Goal: Task Accomplishment & Management: Use online tool/utility

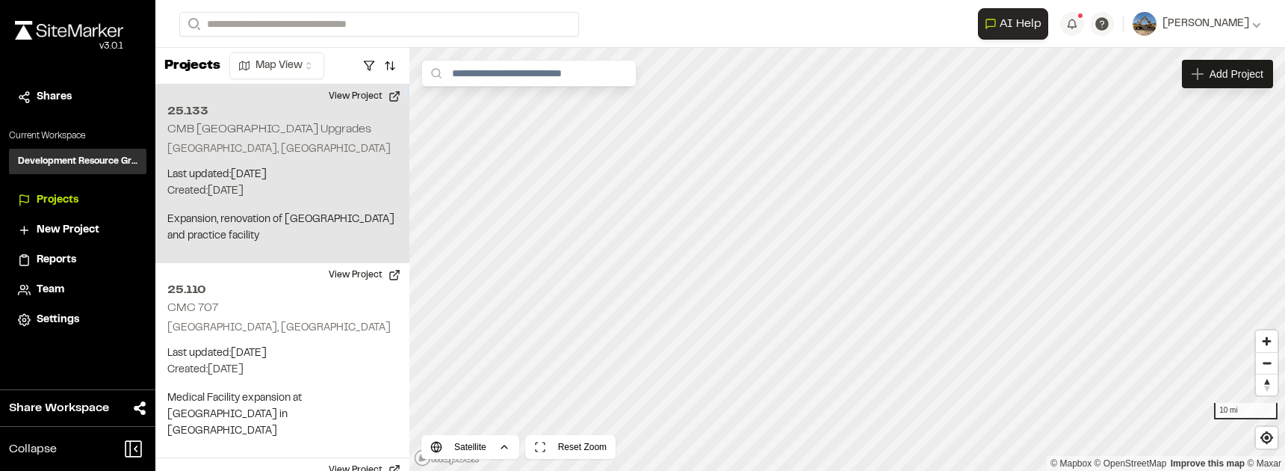
click at [184, 117] on h2 "25.133" at bounding box center [282, 111] width 230 height 18
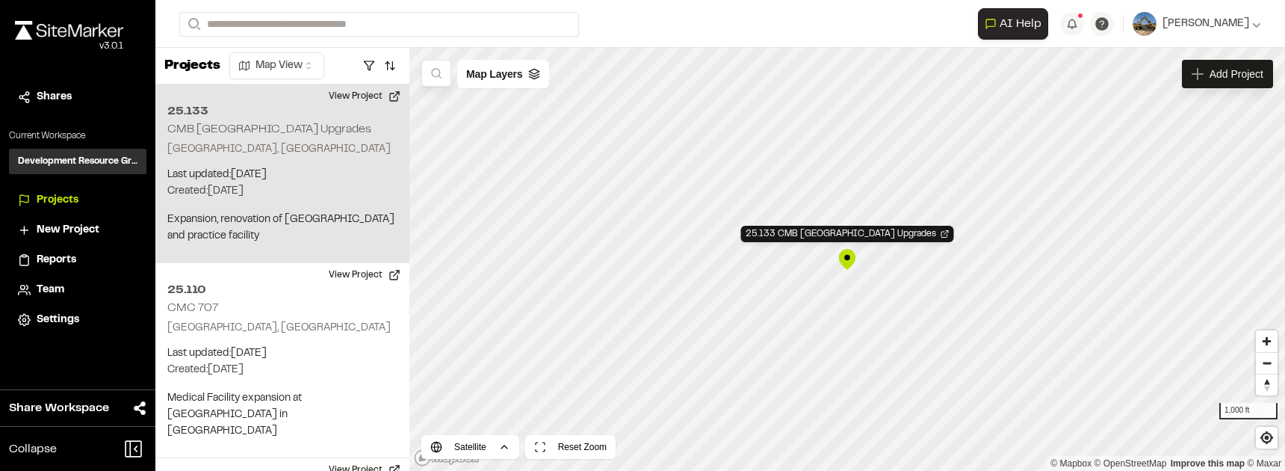
click at [850, 259] on div "25.133 CMB Pelicans Stadium Upgrades" at bounding box center [847, 259] width 22 height 22
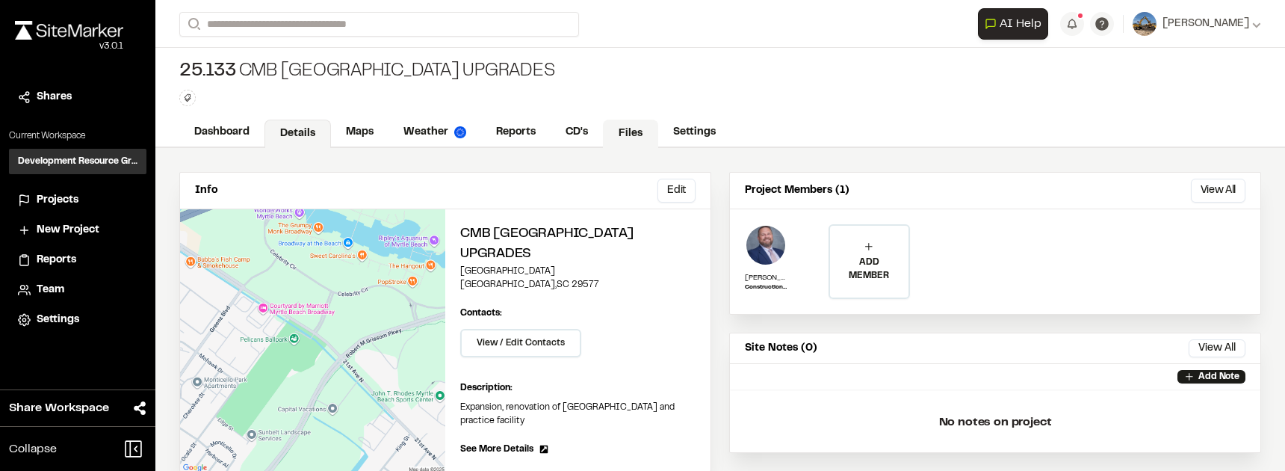
click at [619, 135] on link "Files" at bounding box center [630, 134] width 55 height 28
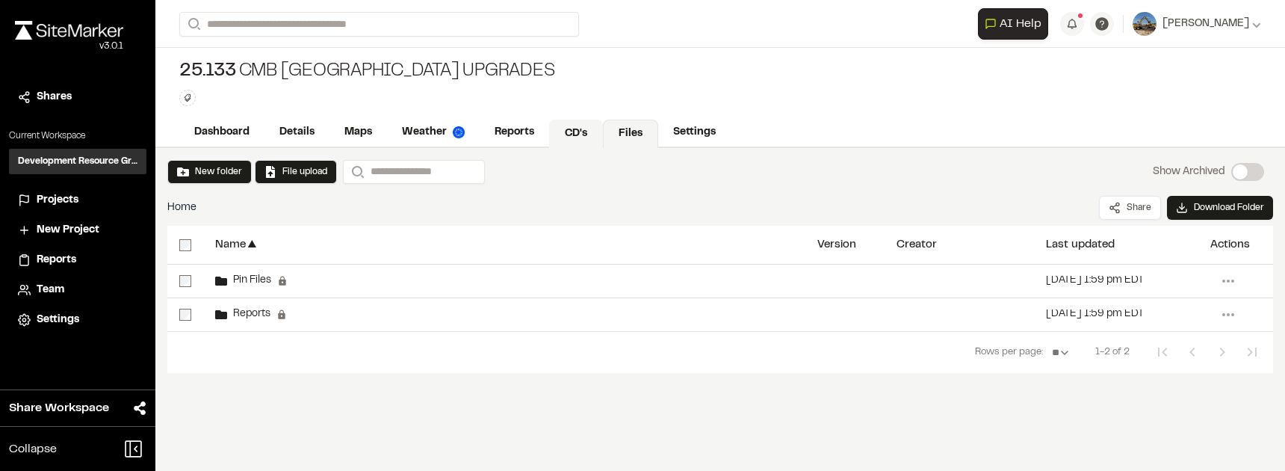
click at [596, 133] on link "CD's" at bounding box center [576, 134] width 54 height 28
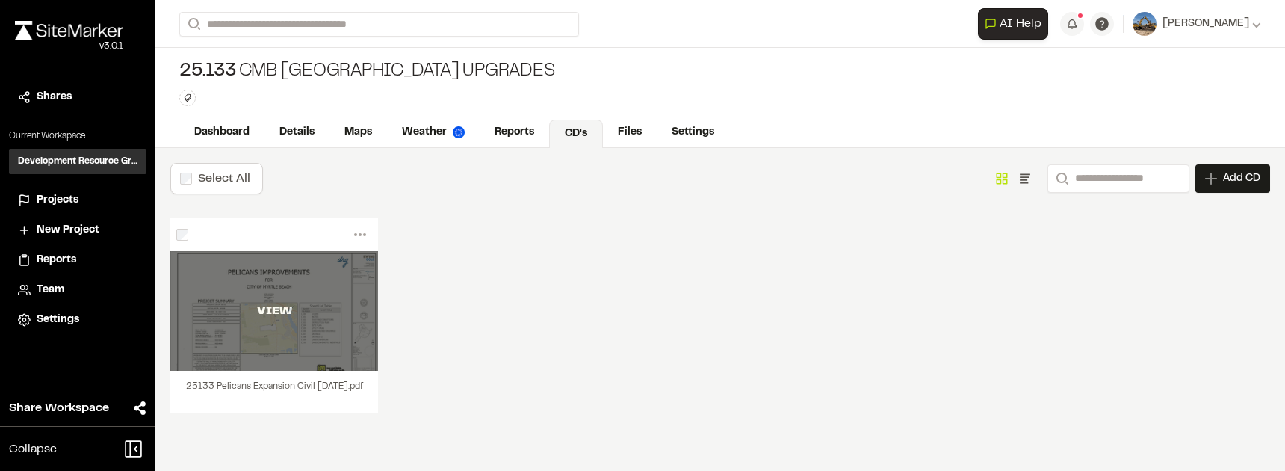
click at [291, 353] on div "VIEW" at bounding box center [274, 311] width 208 height 120
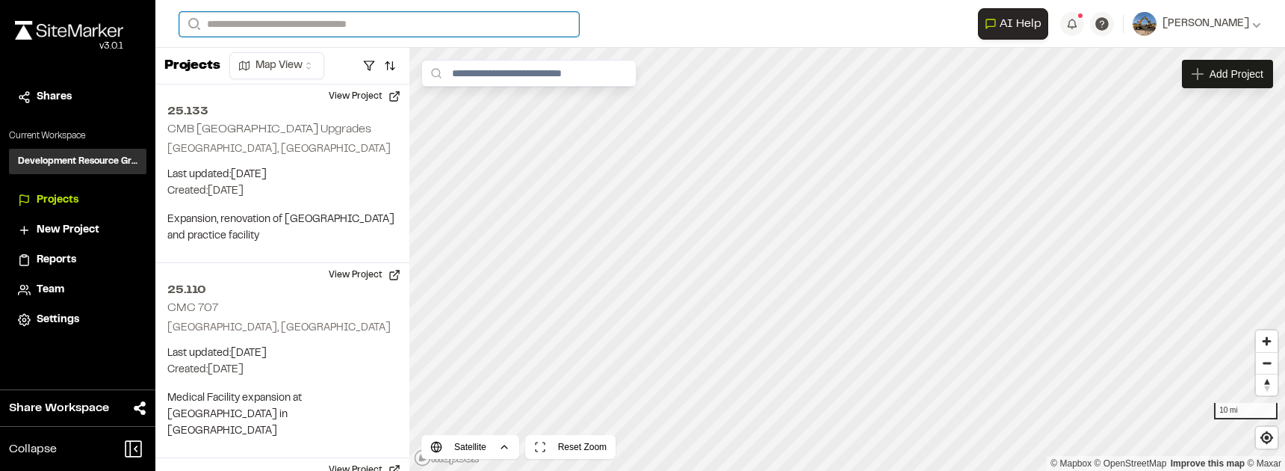
click at [282, 35] on div "Search Recently Searched [STREET_ADDRESS][PERSON_NAME][GEOGRAPHIC_DATA] Interse…" at bounding box center [578, 24] width 799 height 25
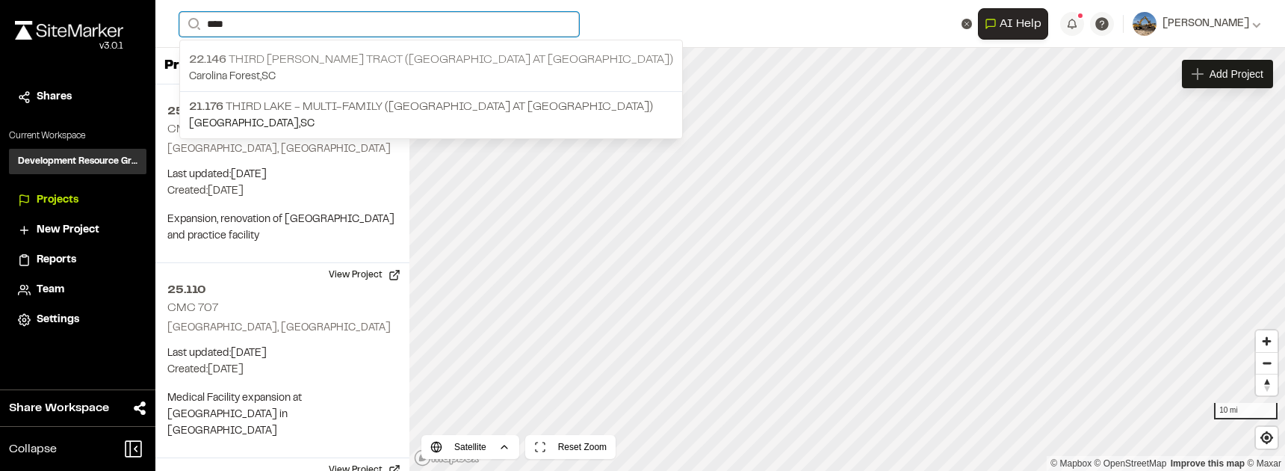
type input "****"
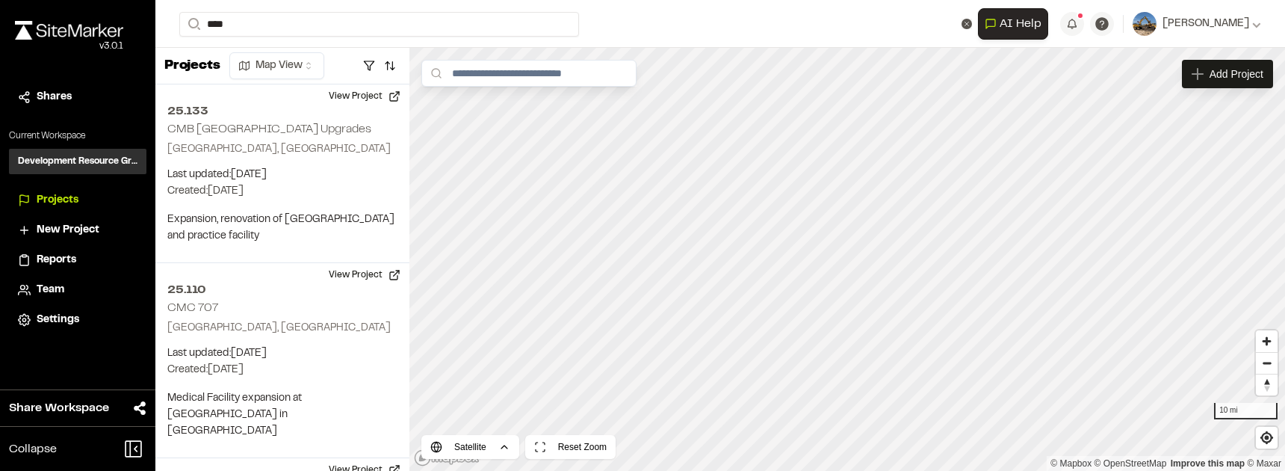
click at [345, 57] on p "22.146 Third Lake - Holmes Tract (Arcadia at Carolina Forest)" at bounding box center [431, 60] width 484 height 18
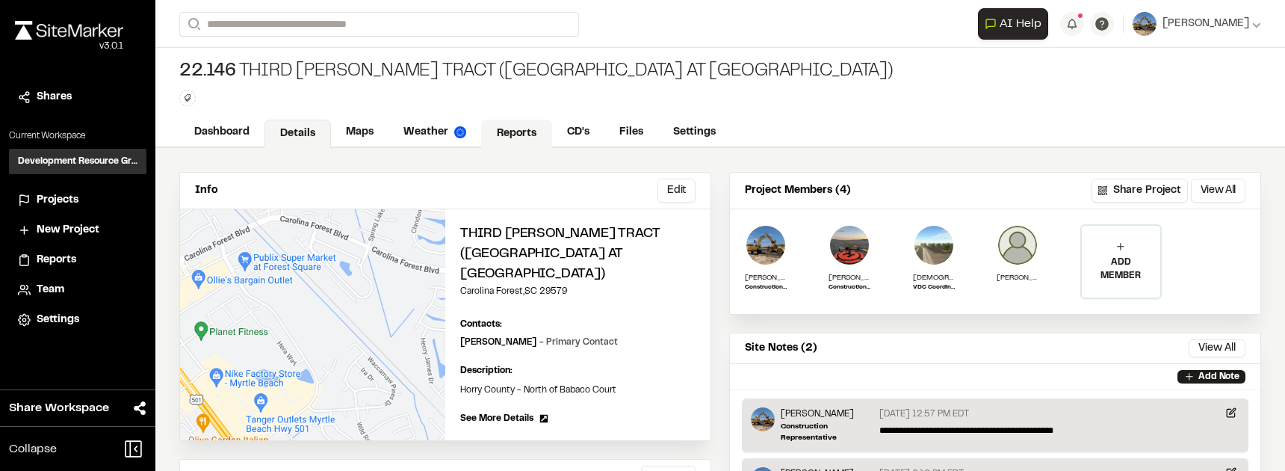
click at [519, 136] on link "Reports" at bounding box center [516, 134] width 71 height 28
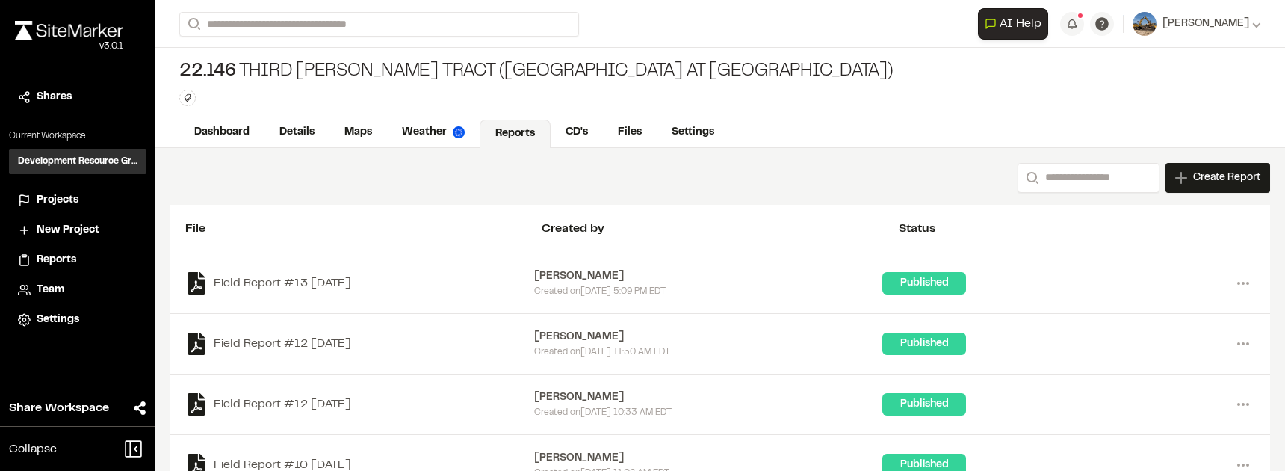
click at [1222, 176] on span "Create Report" at bounding box center [1226, 178] width 67 height 16
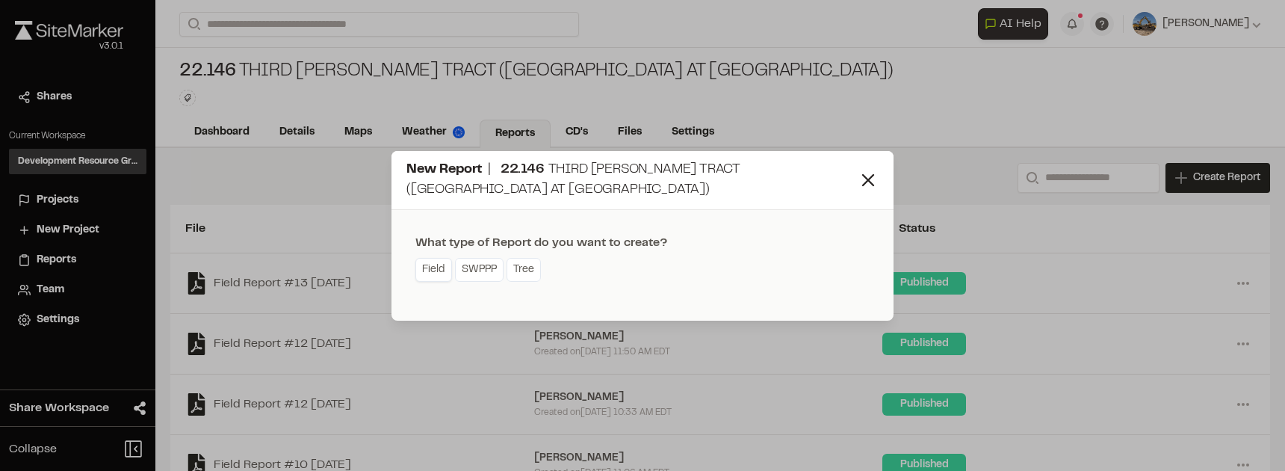
click at [418, 270] on link "Field" at bounding box center [433, 270] width 37 height 24
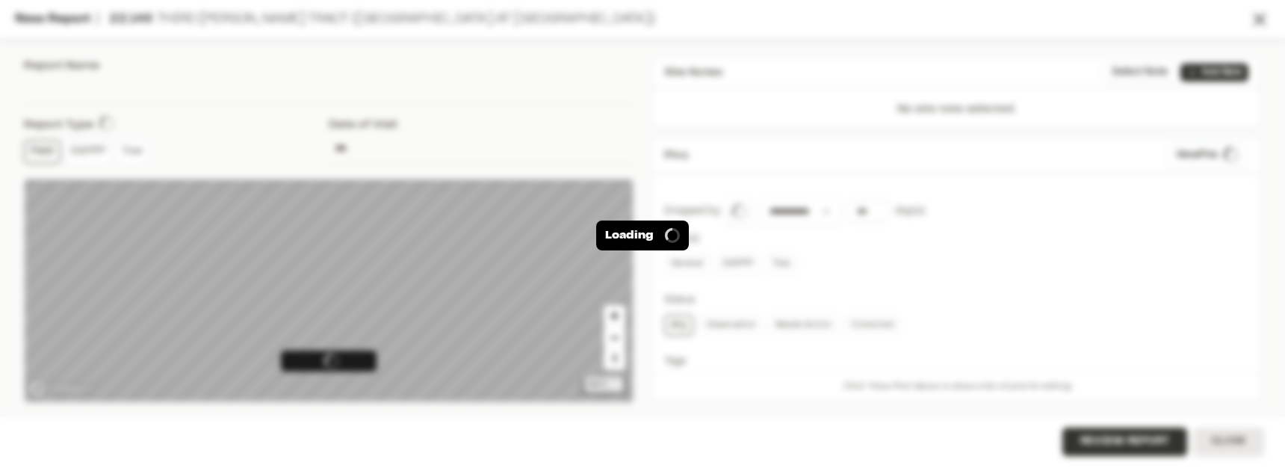
type input "**********"
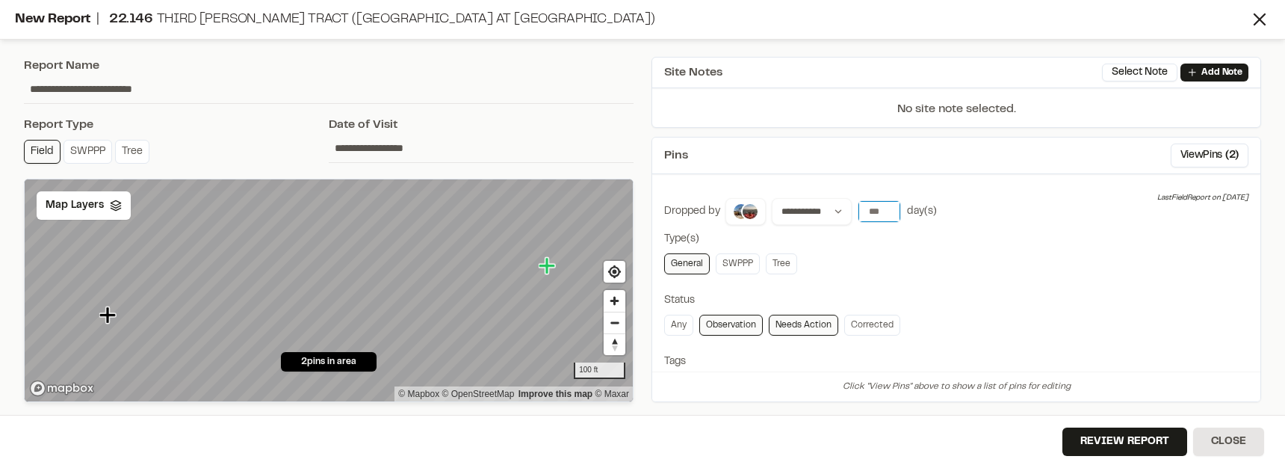
type input "**"
click at [883, 211] on input "**" at bounding box center [880, 211] width 42 height 21
click at [881, 211] on input "**" at bounding box center [880, 211] width 42 height 21
drag, startPoint x: 880, startPoint y: 210, endPoint x: 868, endPoint y: 211, distance: 12.7
click at [868, 211] on input "**" at bounding box center [880, 211] width 42 height 21
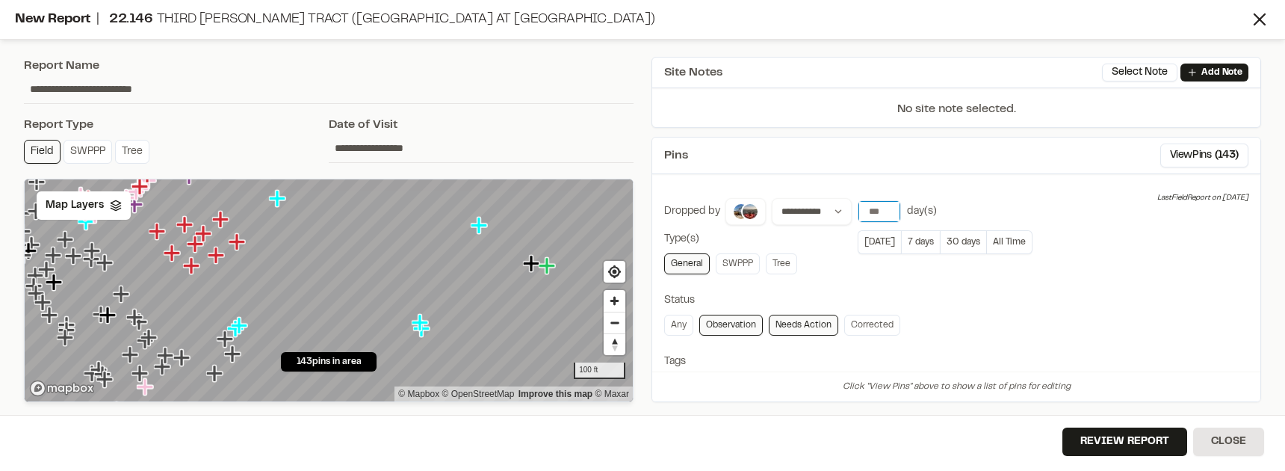
type input "*"
click at [836, 268] on div "General SWPPP Tree" at bounding box center [956, 263] width 584 height 21
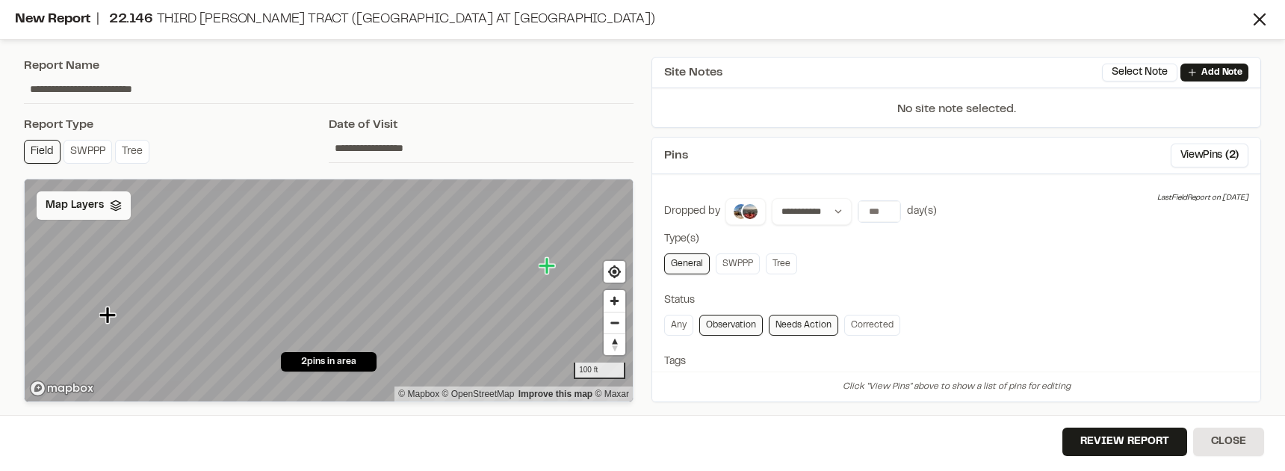
click at [93, 218] on div "Map Layers" at bounding box center [84, 205] width 94 height 28
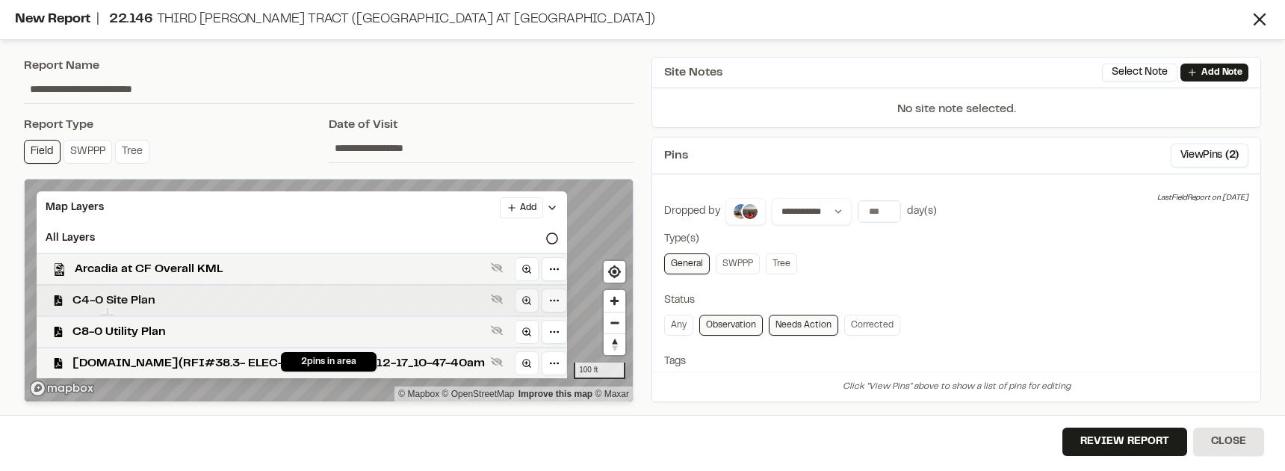
click at [210, 301] on span "C4-0 Site Plan" at bounding box center [278, 300] width 412 height 18
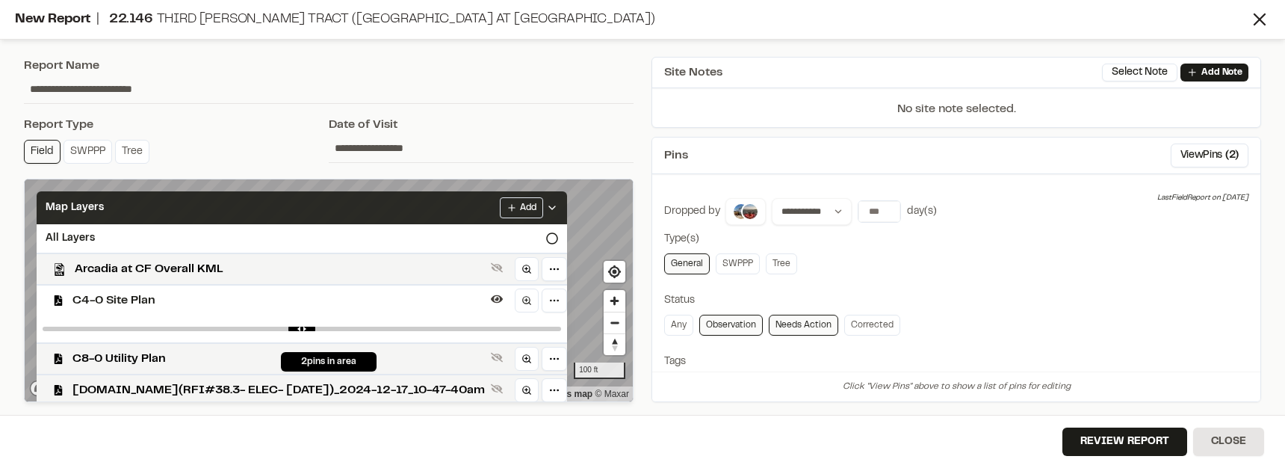
click at [546, 207] on icon at bounding box center [552, 208] width 12 height 12
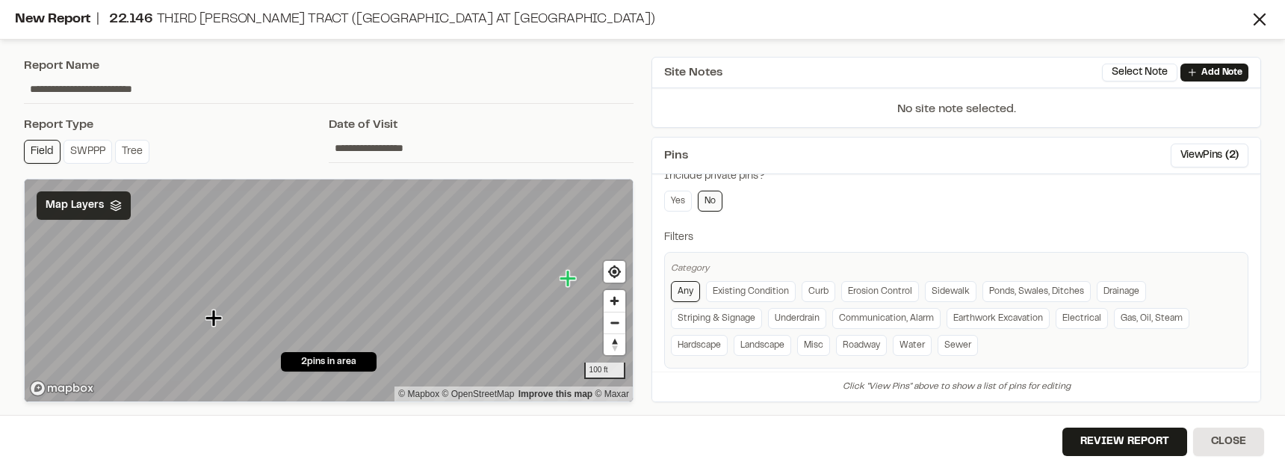
scroll to position [316, 0]
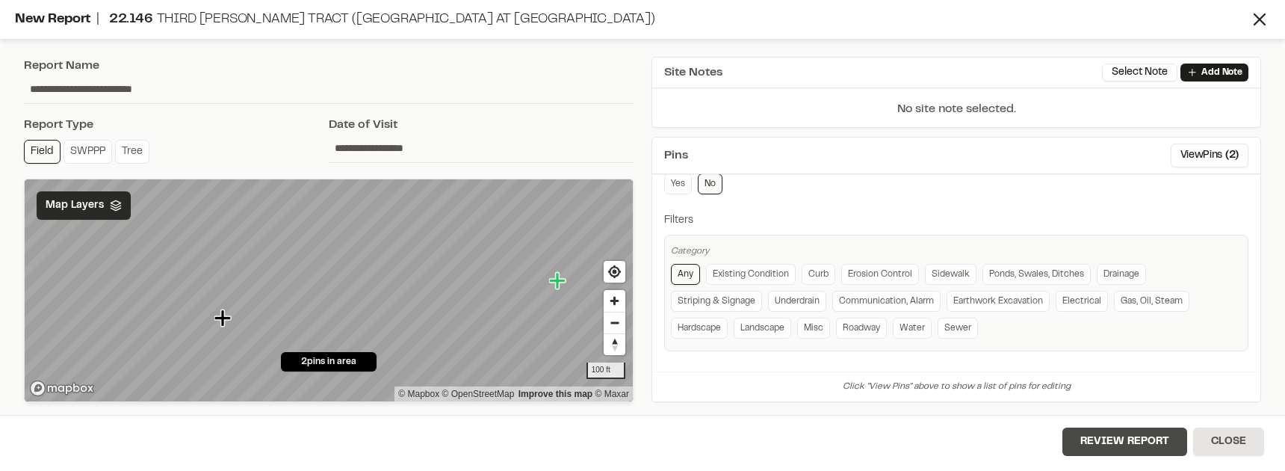
click at [1141, 439] on button "Review Report" at bounding box center [1125, 441] width 125 height 28
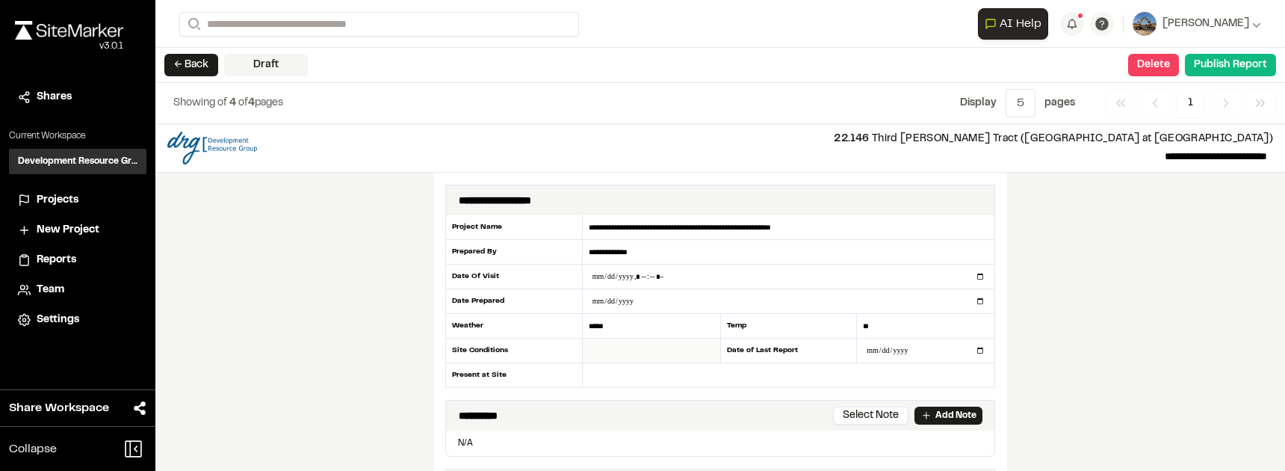
click at [654, 350] on input "text" at bounding box center [651, 350] width 137 height 25
click at [631, 373] on input "text" at bounding box center [789, 375] width 412 height 24
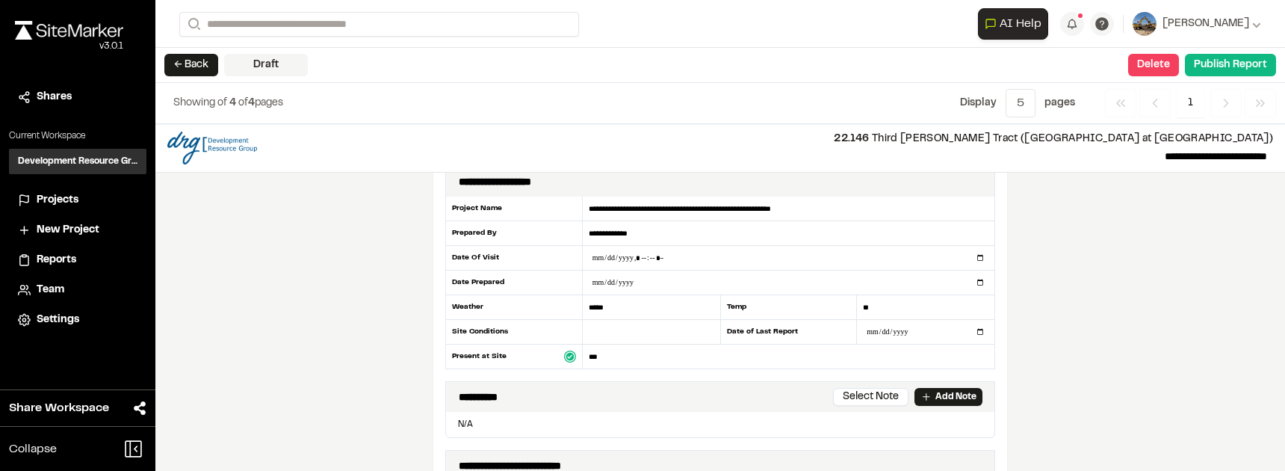
scroll to position [37, 0]
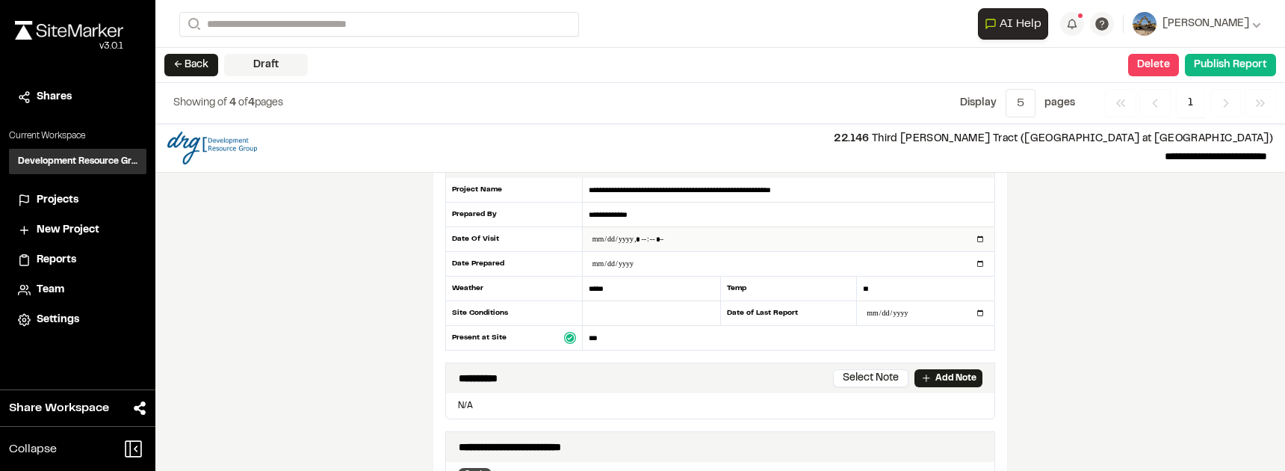
type input "***"
click at [678, 235] on input "datetime-local" at bounding box center [789, 239] width 412 height 24
click at [622, 237] on input "datetime-local" at bounding box center [789, 239] width 412 height 24
click at [977, 242] on input "datetime-local" at bounding box center [789, 239] width 412 height 24
type input "**********"
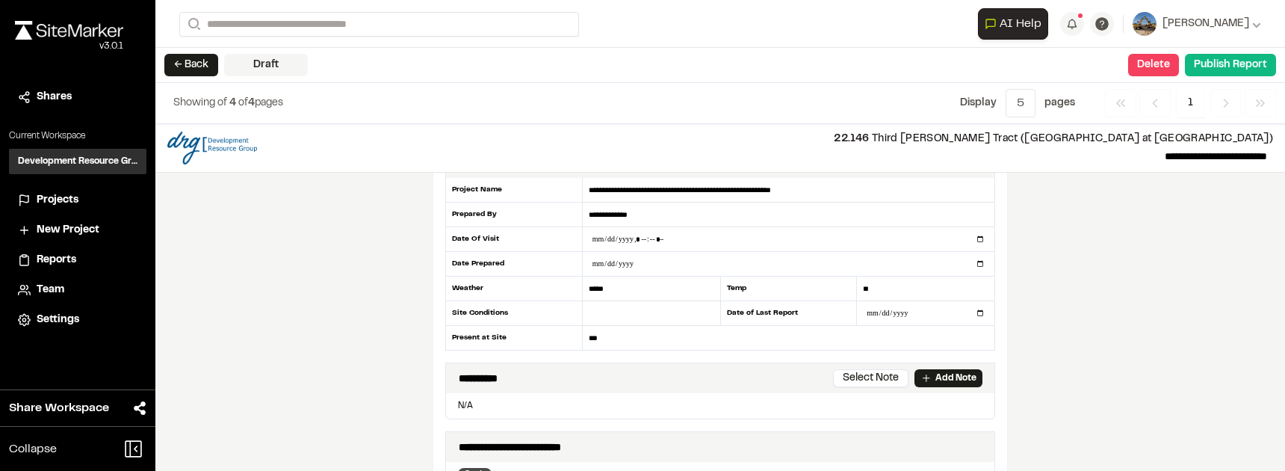
click at [1030, 417] on div "**********" at bounding box center [720, 297] width 1130 height 347
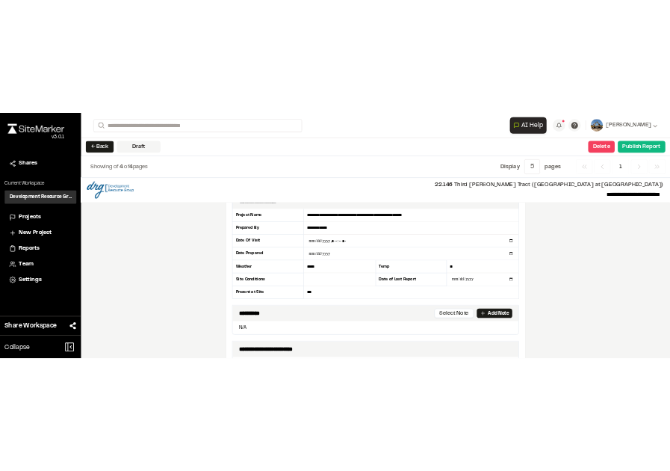
scroll to position [0, 0]
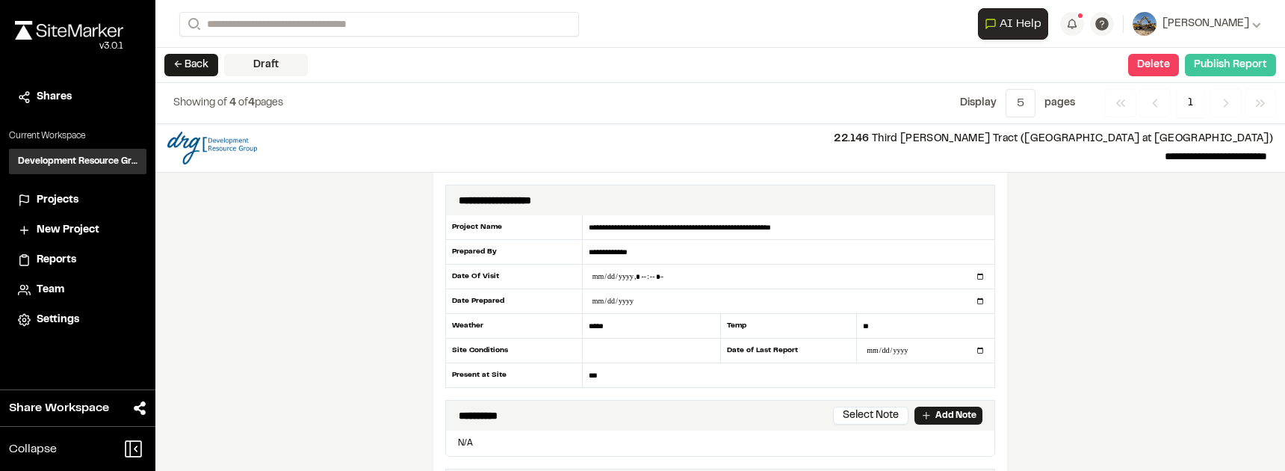
click at [1239, 61] on button "Publish Report" at bounding box center [1230, 65] width 91 height 22
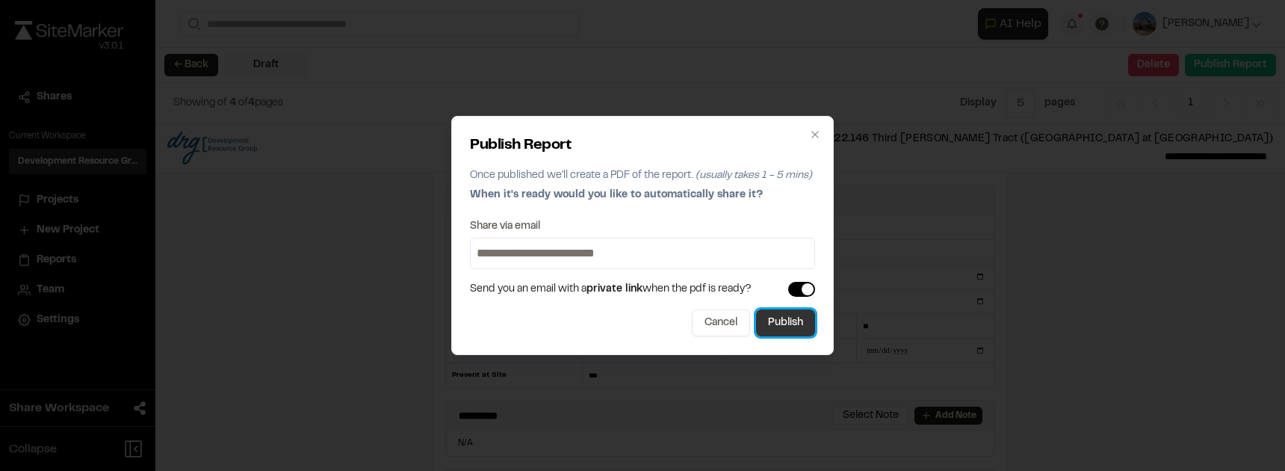
click at [782, 335] on button "Publish" at bounding box center [785, 322] width 59 height 27
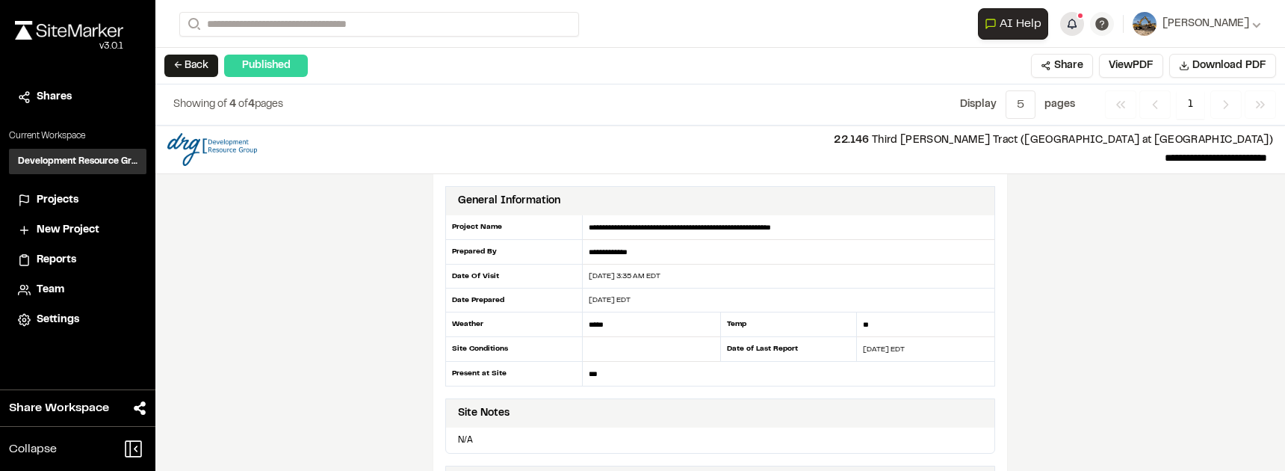
click at [1084, 16] on button "button" at bounding box center [1072, 24] width 24 height 24
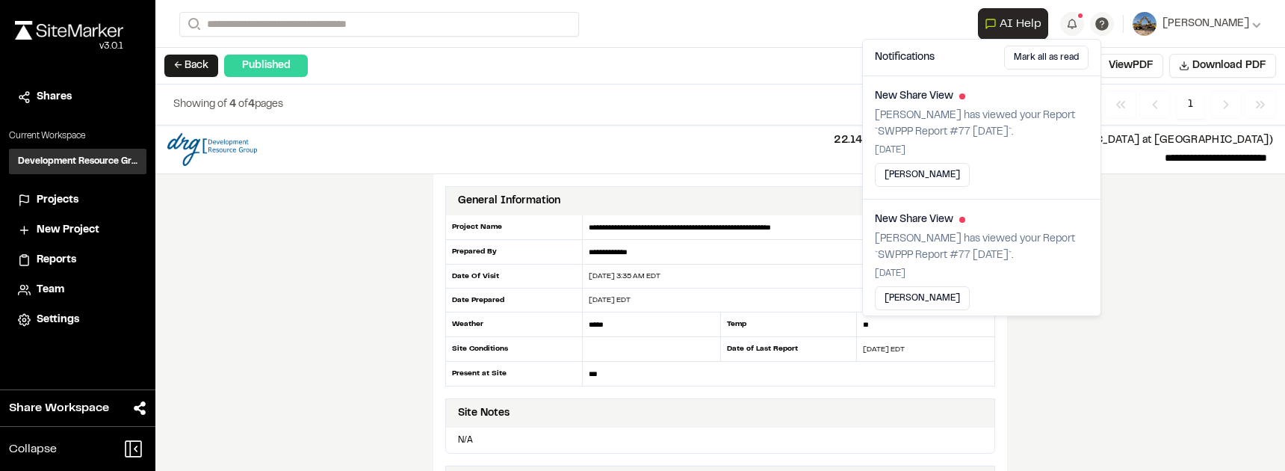
click at [1148, 191] on div "**********" at bounding box center [720, 298] width 1130 height 345
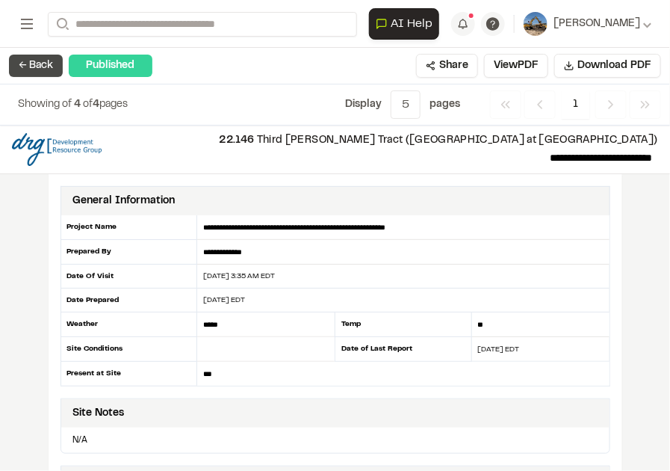
click at [46, 68] on button "← Back" at bounding box center [36, 66] width 54 height 22
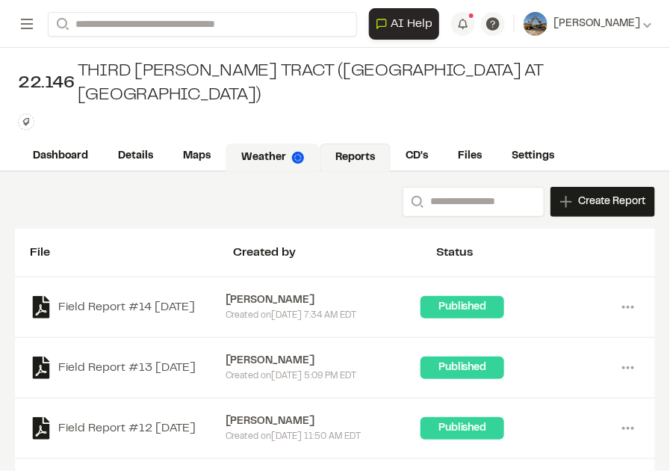
click at [296, 143] on link "Weather" at bounding box center [273, 157] width 94 height 28
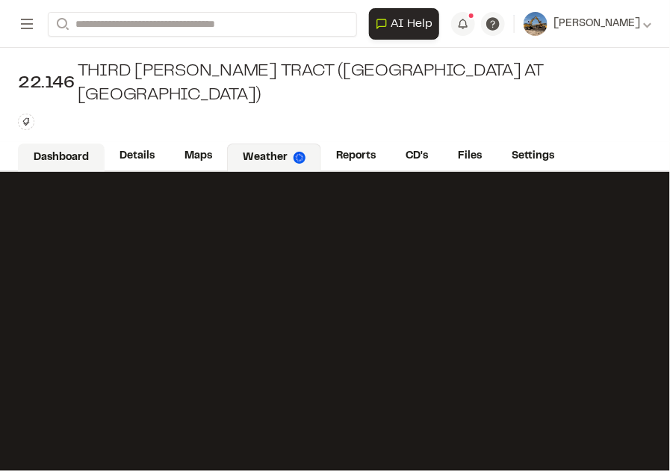
click at [61, 143] on link "Dashboard" at bounding box center [61, 157] width 87 height 28
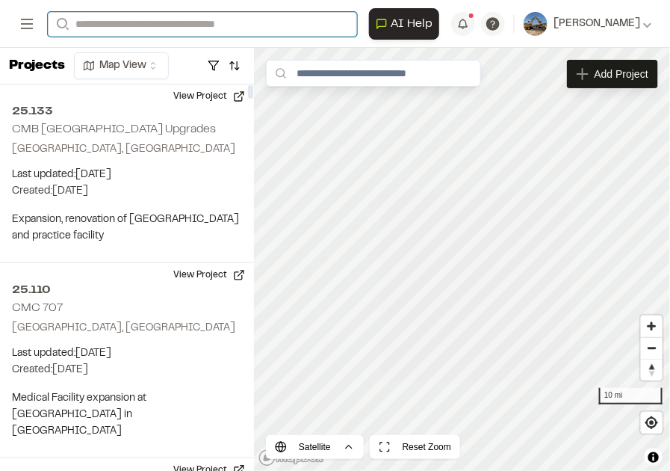
click at [126, 23] on input "Search" at bounding box center [202, 24] width 309 height 25
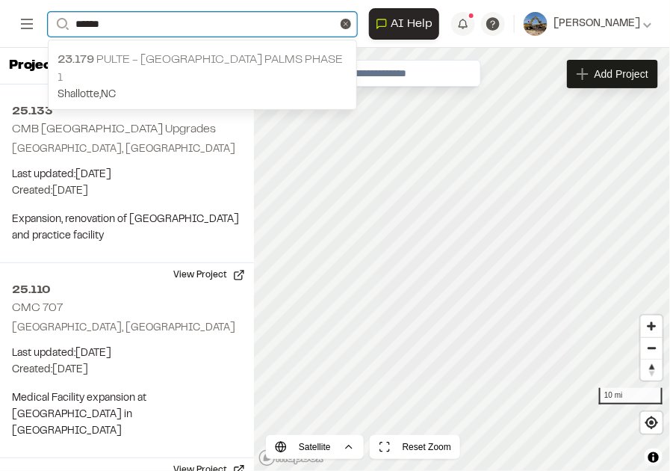
type input "******"
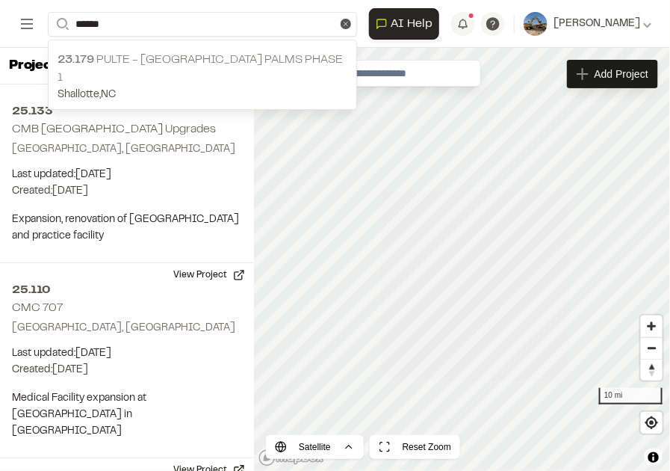
click at [210, 57] on p "23.179 Pulte - Ocean Isle Palms Phase 1" at bounding box center [203, 69] width 290 height 36
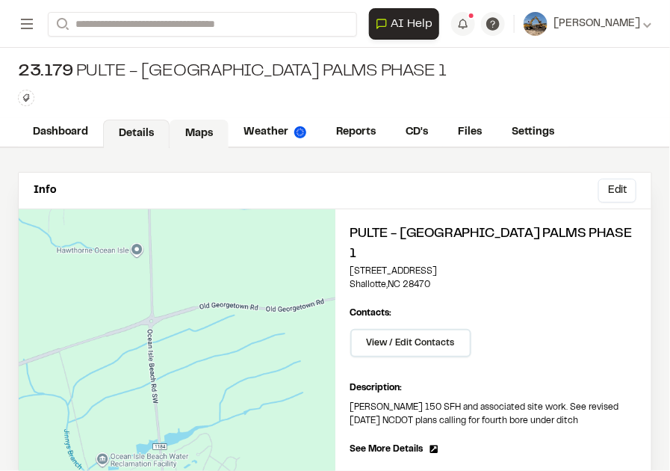
click at [208, 132] on link "Maps" at bounding box center [199, 134] width 59 height 28
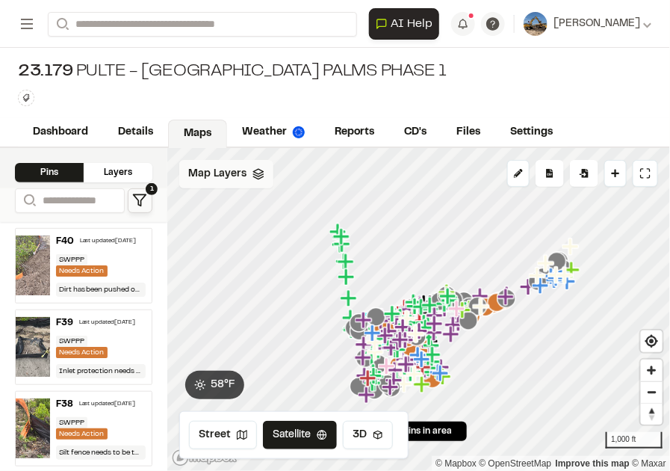
click at [406, 293] on icon "Map marker" at bounding box center [415, 302] width 19 height 19
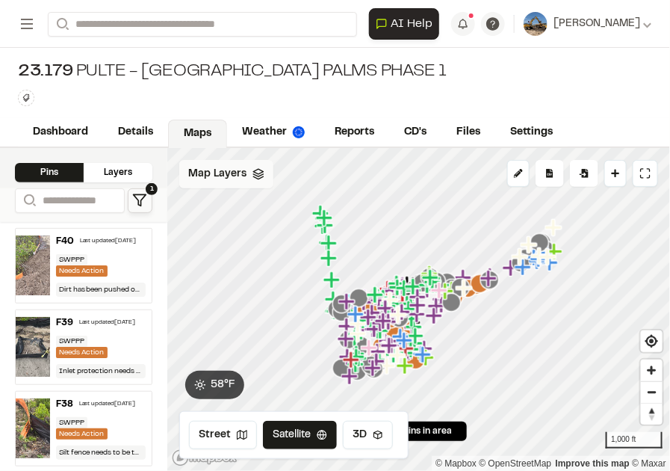
click at [259, 188] on div "Map Layers" at bounding box center [226, 174] width 94 height 28
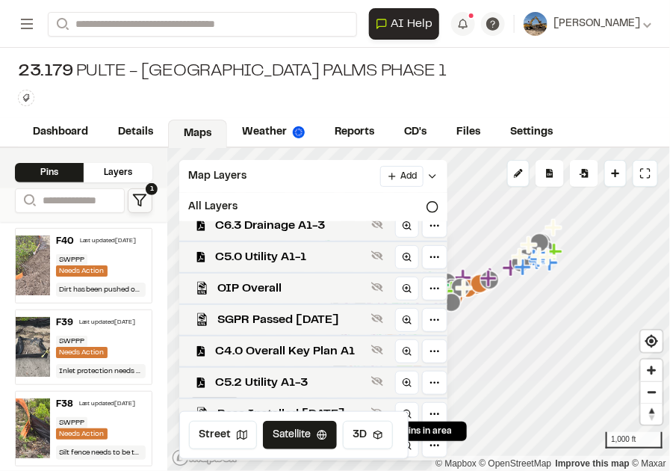
scroll to position [327, 0]
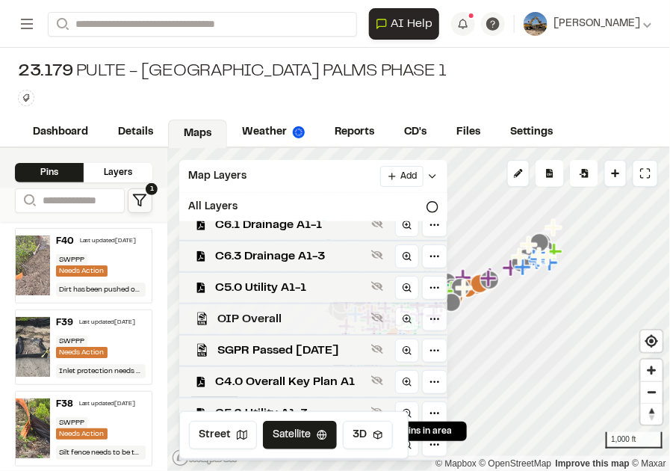
click at [338, 328] on span "OIP Overall" at bounding box center [291, 319] width 148 height 18
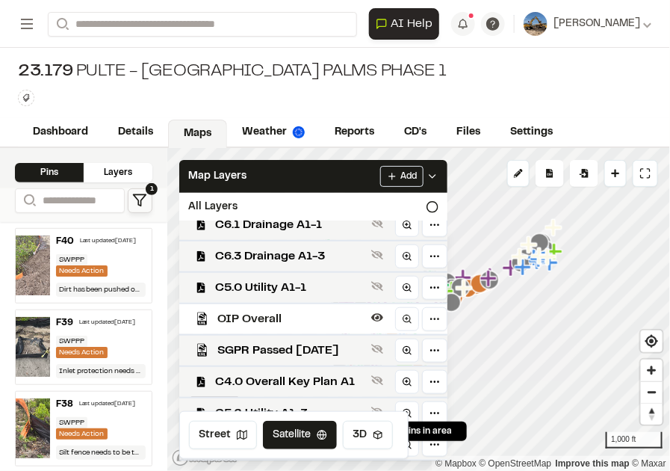
click at [338, 328] on span "OIP Overall" at bounding box center [291, 319] width 148 height 18
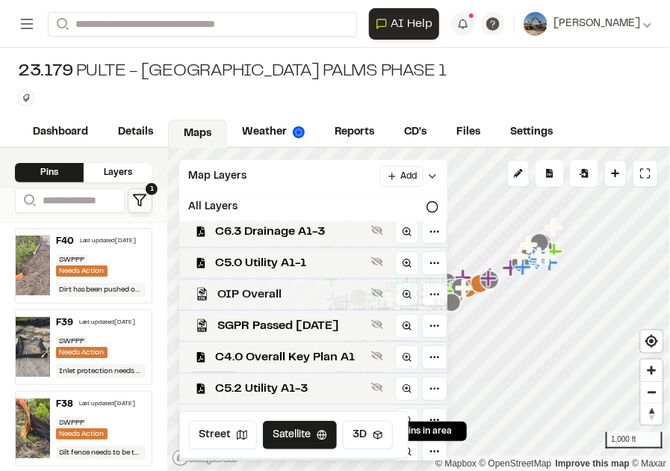
scroll to position [364, 0]
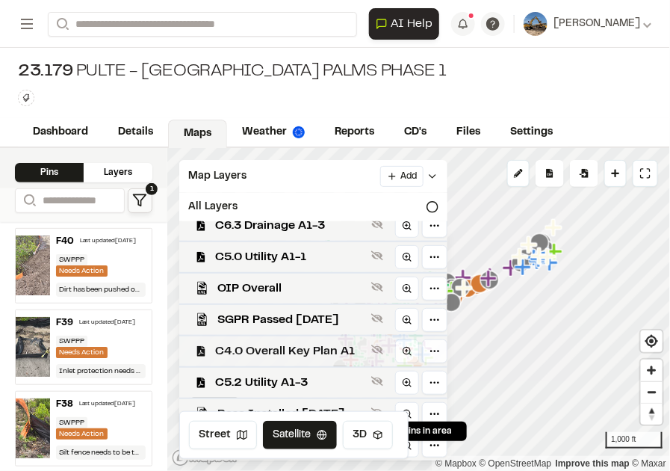
click at [350, 346] on span "C4.0 Overall Key Plan A1" at bounding box center [290, 351] width 150 height 18
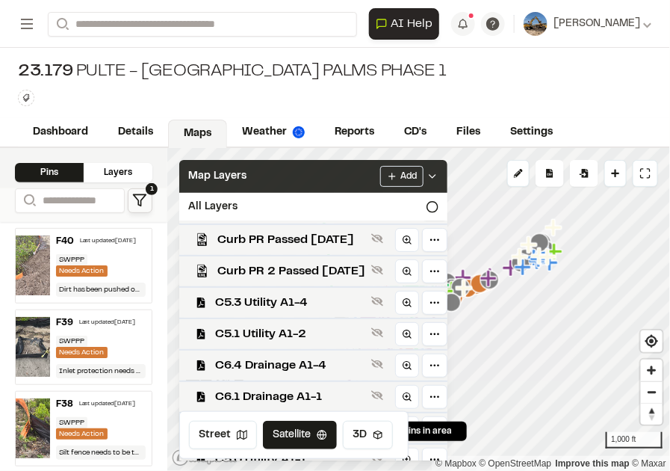
scroll to position [102, 0]
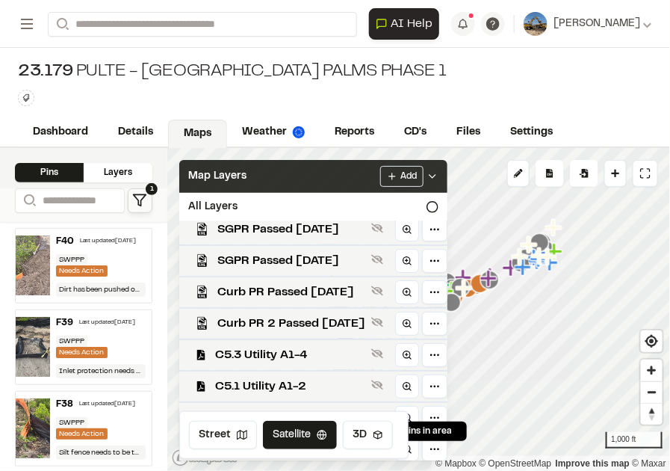
click at [439, 174] on icon at bounding box center [433, 176] width 12 height 12
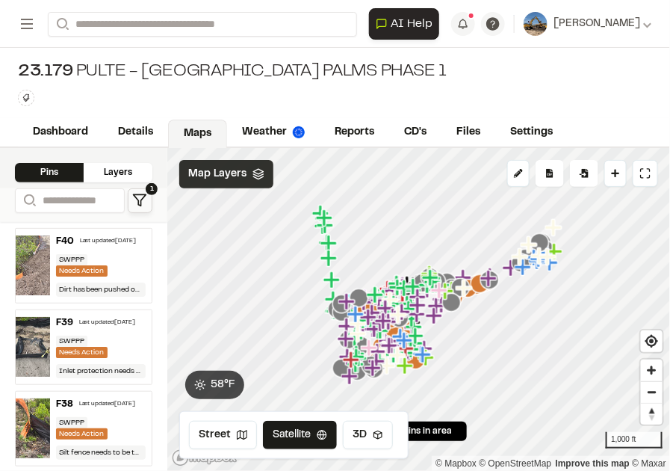
scroll to position [0, 0]
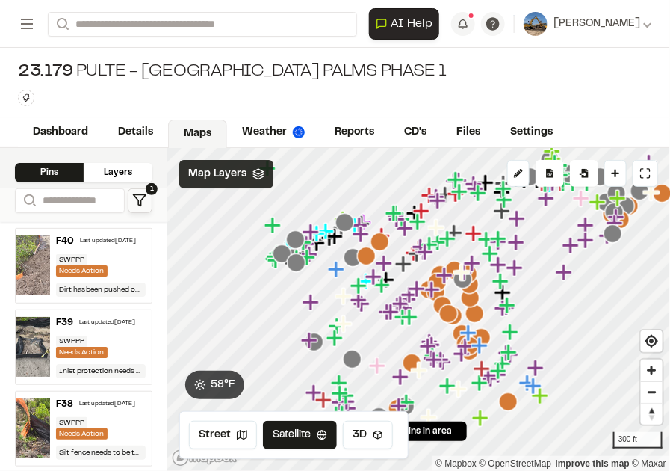
drag, startPoint x: 356, startPoint y: 327, endPoint x: 350, endPoint y: 277, distance: 49.8
click at [350, 287] on icon "Map marker" at bounding box center [344, 296] width 19 height 19
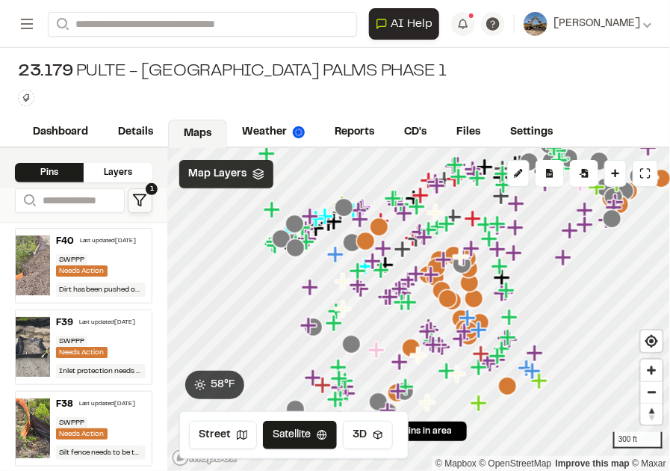
click at [248, 175] on div "Map Layers" at bounding box center [226, 174] width 94 height 28
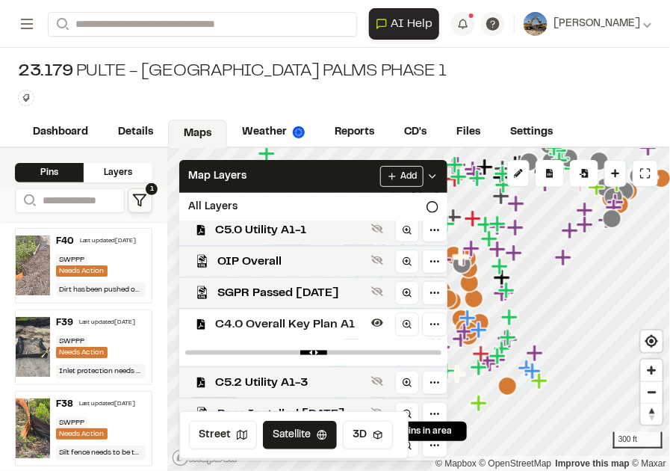
scroll to position [391, 0]
click at [445, 407] on html "Close sidebar v 3.0.1 Shares Current Workspace Development Resource Group DR Pr…" at bounding box center [335, 235] width 670 height 471
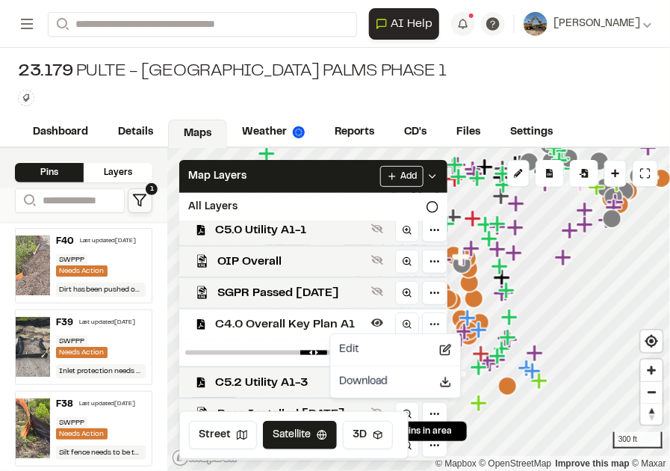
click at [304, 403] on div "Click to Drop Pin 301 pins in area Draw Tool Export Pins Available Datums Datum…" at bounding box center [418, 309] width 503 height 323
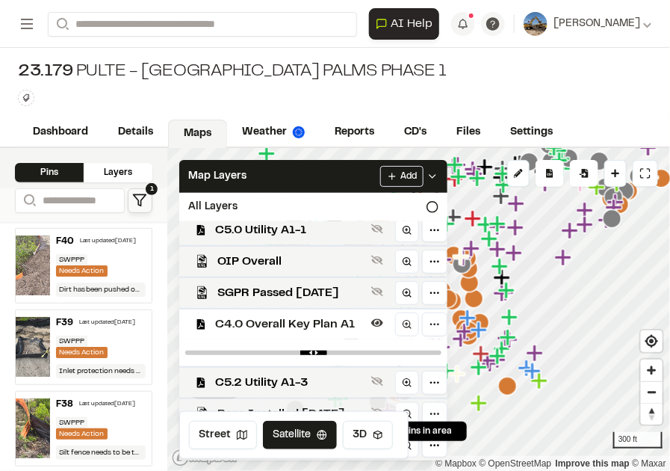
click at [327, 406] on span "Base Installed 8/12/25" at bounding box center [291, 414] width 148 height 18
click at [324, 324] on span "C4.0 Overall Key Plan A1" at bounding box center [290, 324] width 150 height 18
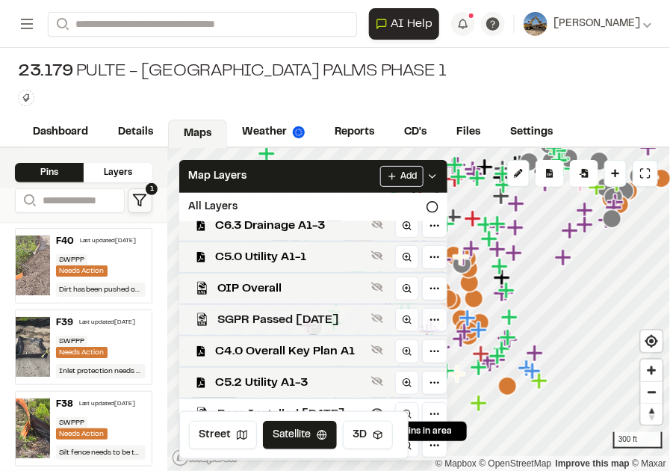
scroll to position [364, 0]
click at [331, 325] on span "SGPR Passed 8/18/2025" at bounding box center [291, 320] width 148 height 18
click at [341, 345] on span "C4.0 Overall Key Plan A1" at bounding box center [290, 351] width 150 height 18
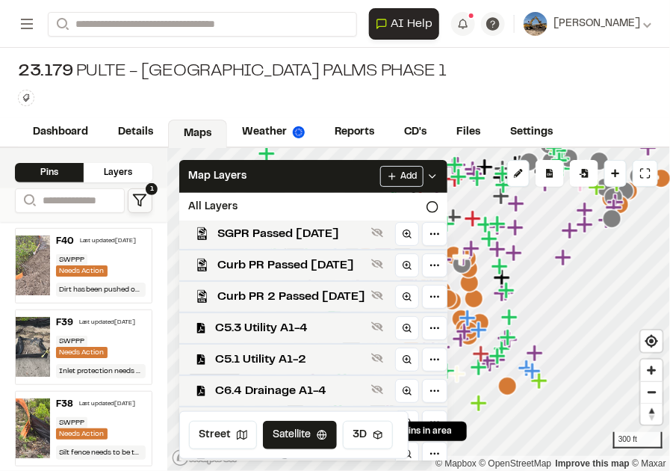
scroll to position [0, 0]
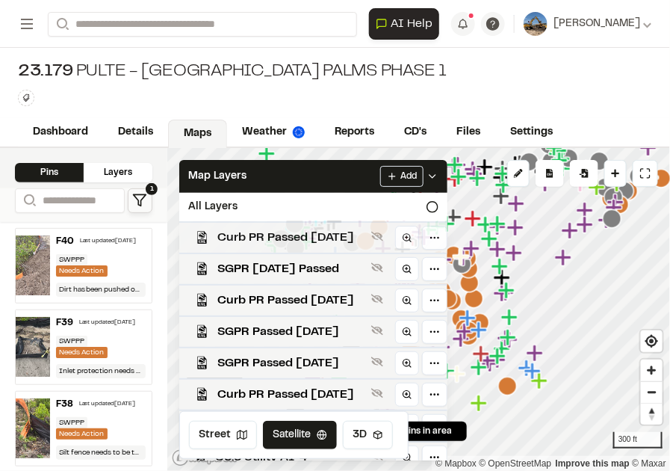
click at [330, 233] on span "Curb PR Passed 8/26/25" at bounding box center [291, 238] width 148 height 18
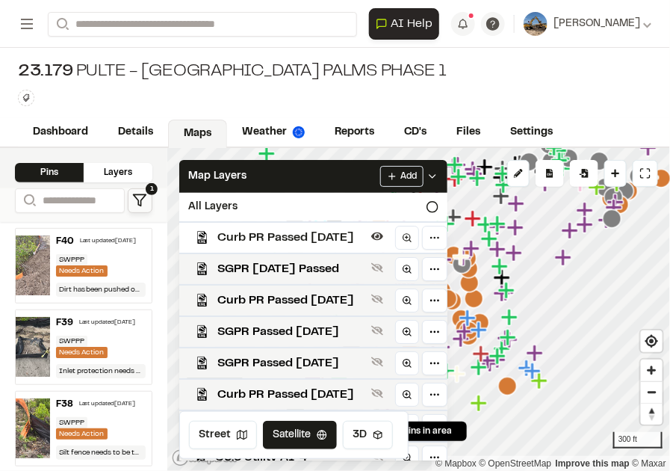
click at [439, 173] on icon at bounding box center [433, 176] width 12 height 12
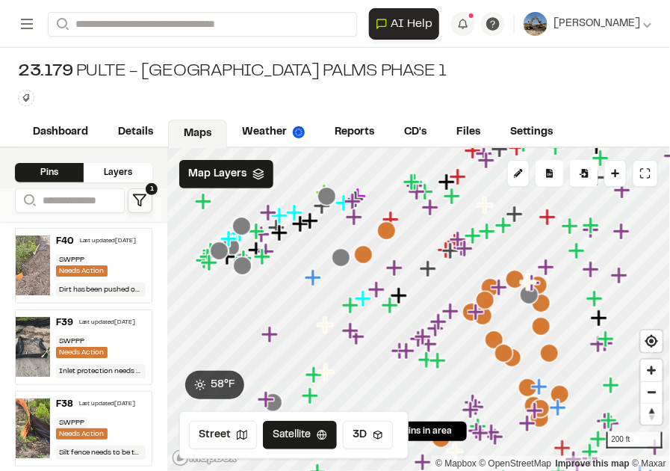
click at [261, 176] on icon at bounding box center [259, 174] width 12 height 12
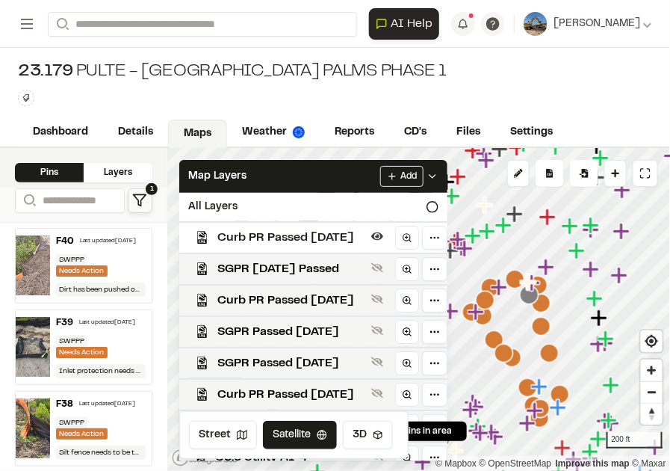
click at [365, 232] on span "Curb PR Passed 8/26/25" at bounding box center [291, 238] width 148 height 18
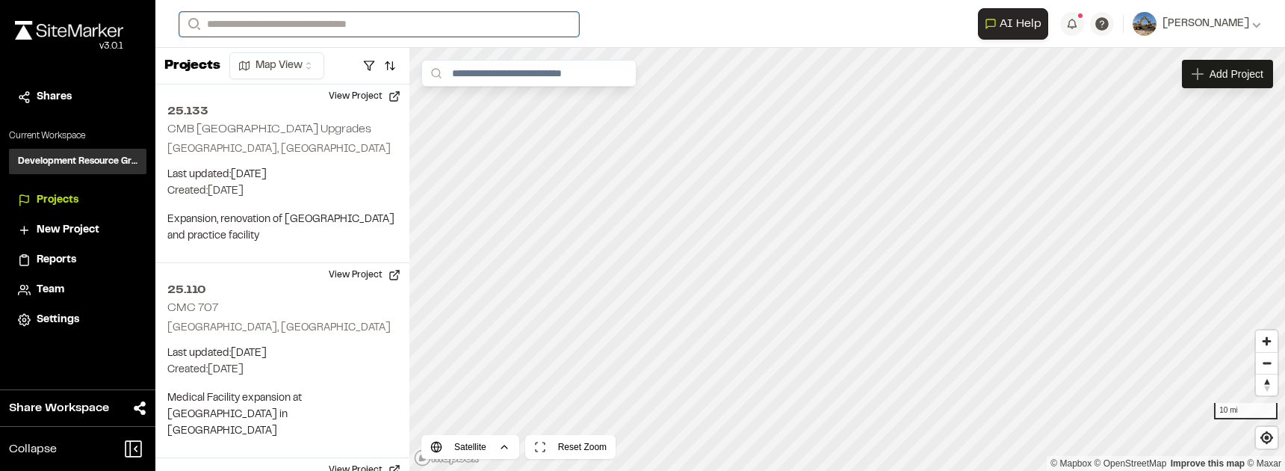
click at [421, 25] on input "Search" at bounding box center [379, 24] width 400 height 25
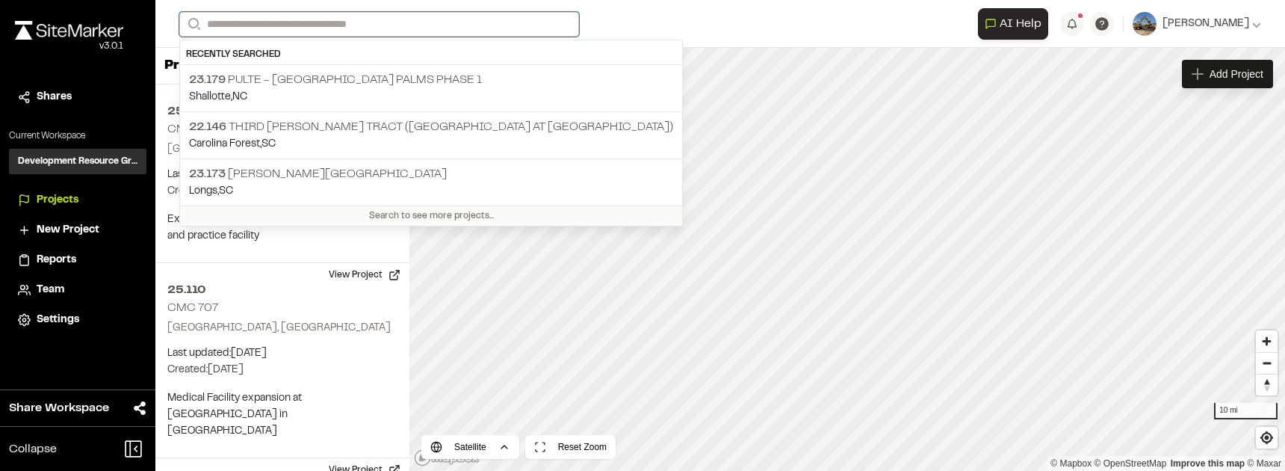
click at [361, 29] on input "Search" at bounding box center [379, 24] width 400 height 25
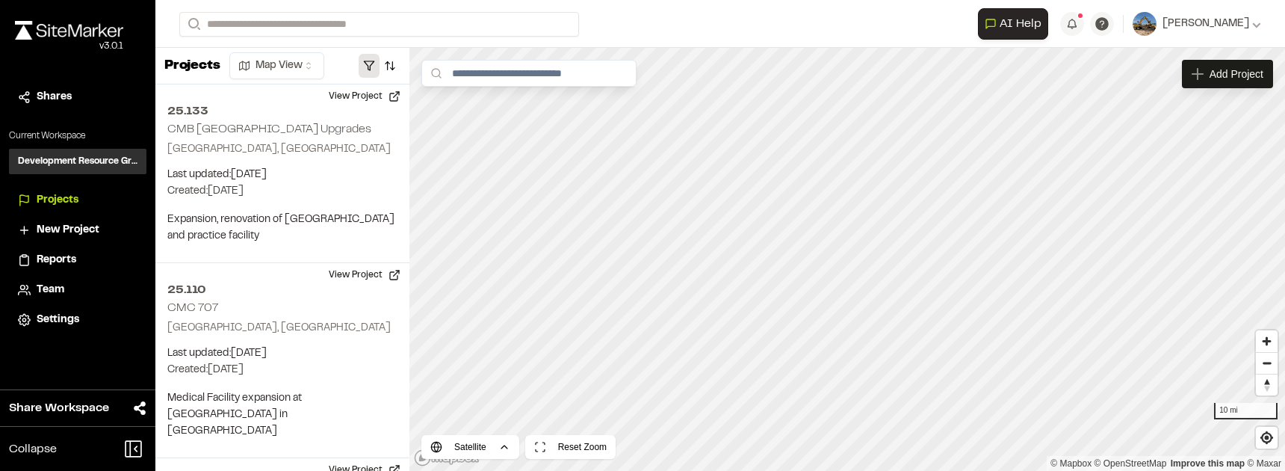
click at [376, 66] on button "button" at bounding box center [369, 66] width 21 height 24
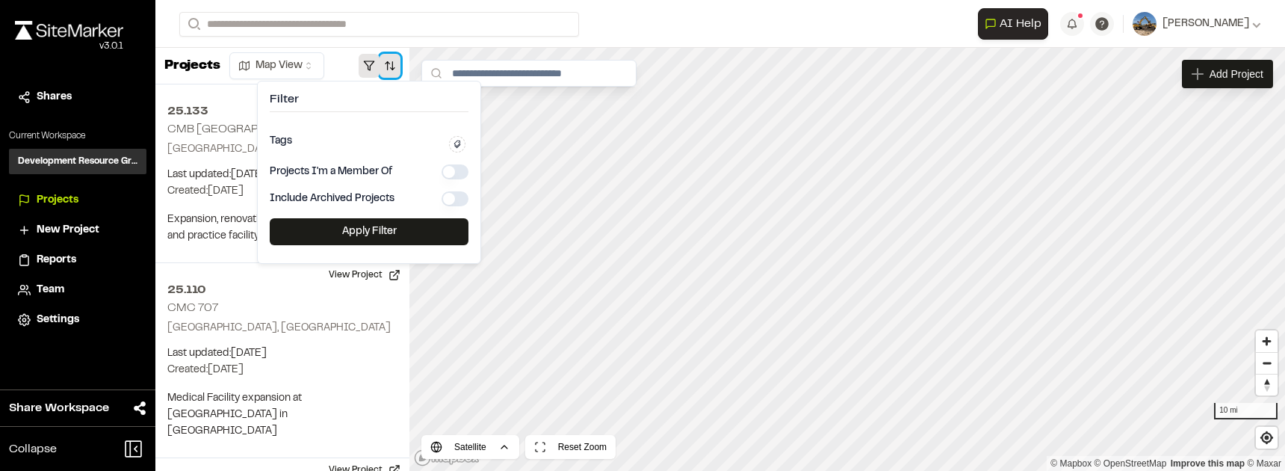
click at [399, 63] on button "button" at bounding box center [390, 66] width 21 height 24
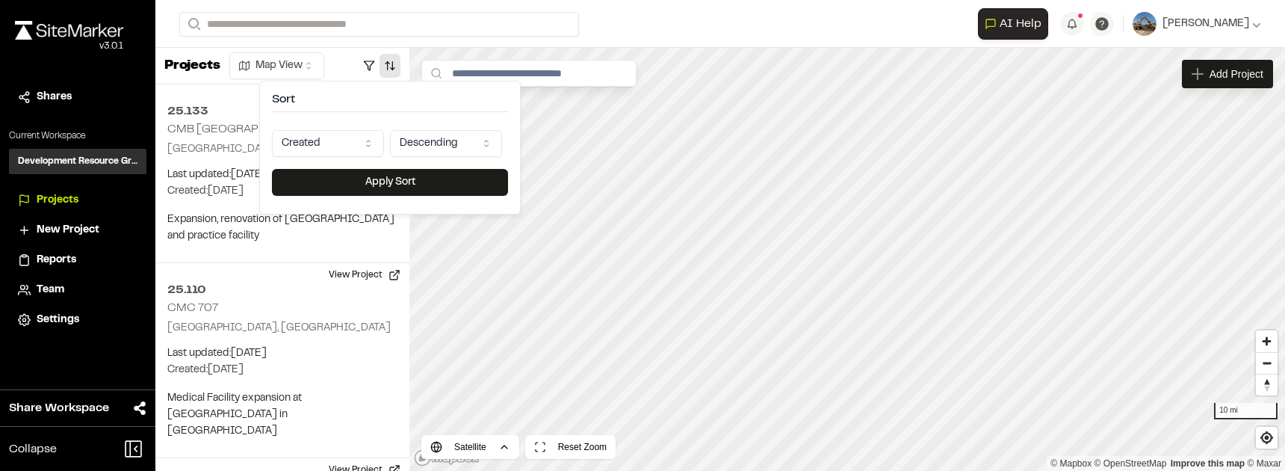
click at [372, 144] on html "Close sidebar v 3.0.1 Shares Current Workspace Development Resource Group DR Pr…" at bounding box center [642, 235] width 1285 height 471
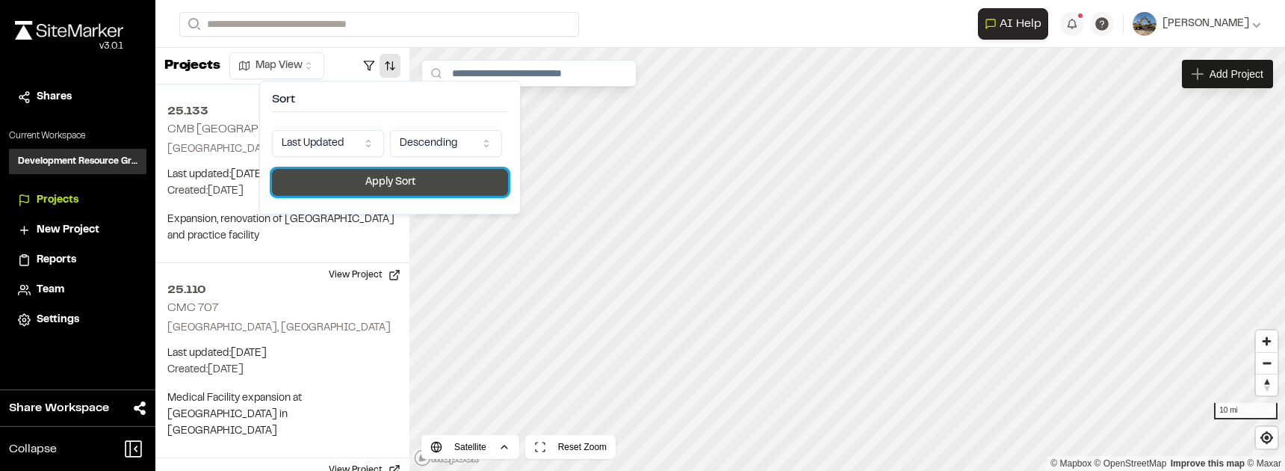
click at [376, 187] on button "Apply Sort" at bounding box center [390, 182] width 236 height 27
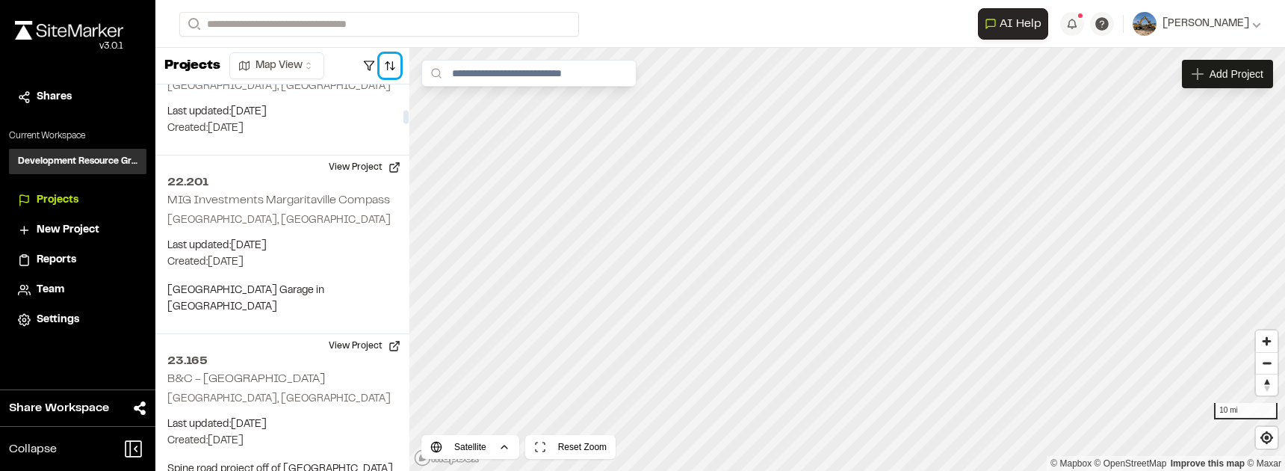
scroll to position [934, 0]
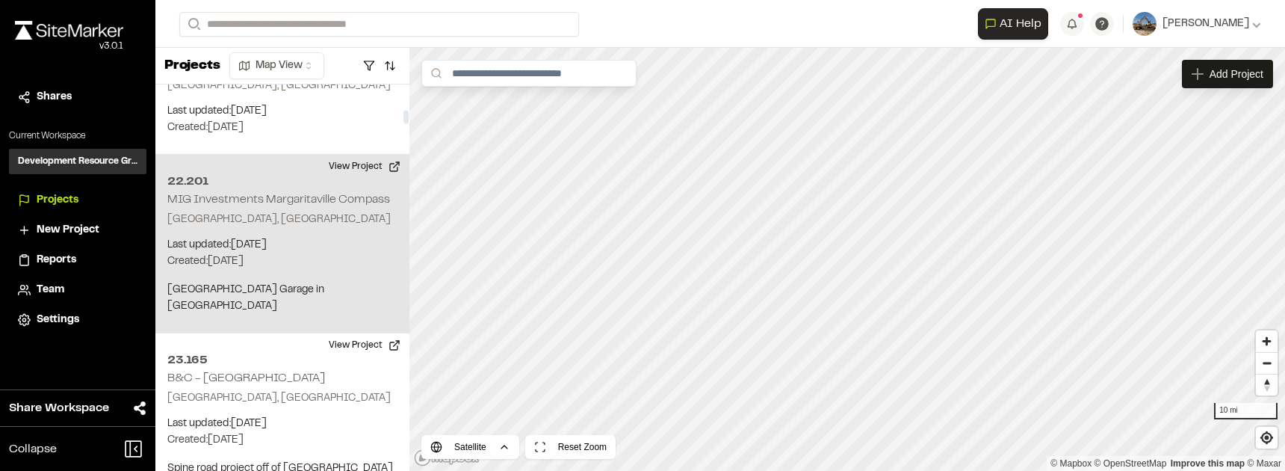
click at [324, 211] on p "[GEOGRAPHIC_DATA], [GEOGRAPHIC_DATA]" at bounding box center [282, 219] width 230 height 16
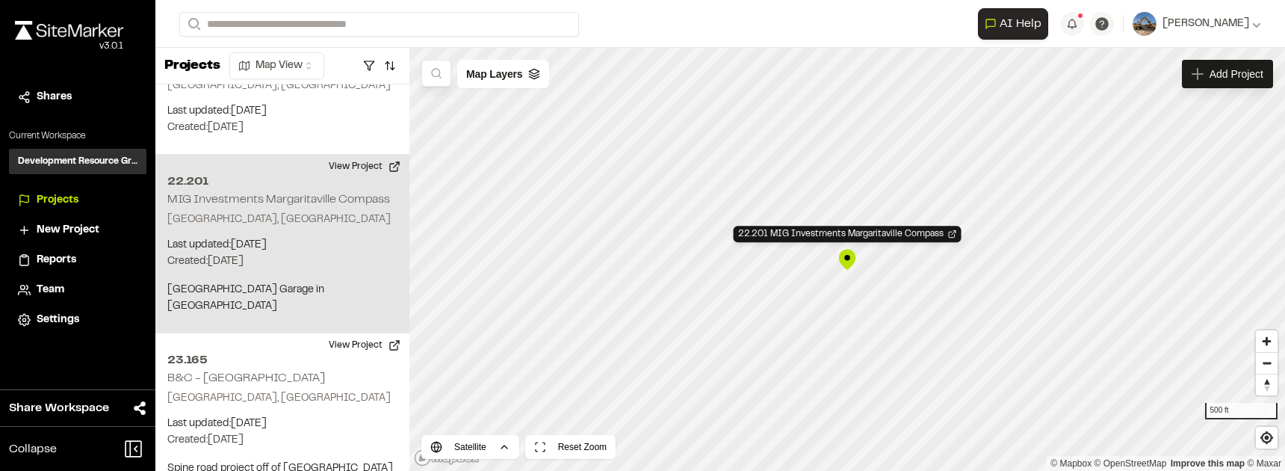
click at [670, 262] on div "22.201 MIG Investments Margaritaville Compass" at bounding box center [847, 259] width 22 height 22
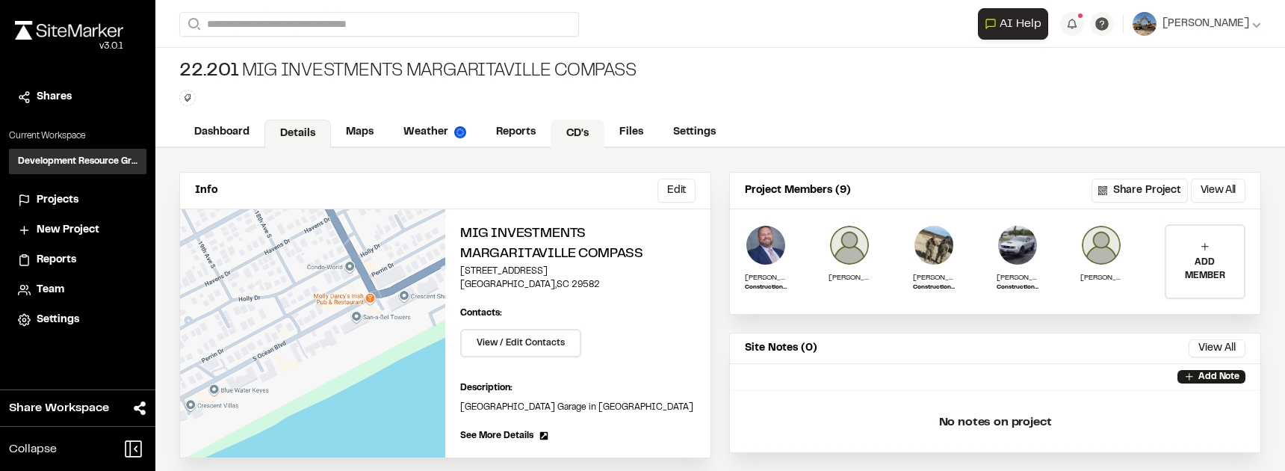
click at [569, 134] on link "CD's" at bounding box center [578, 134] width 54 height 28
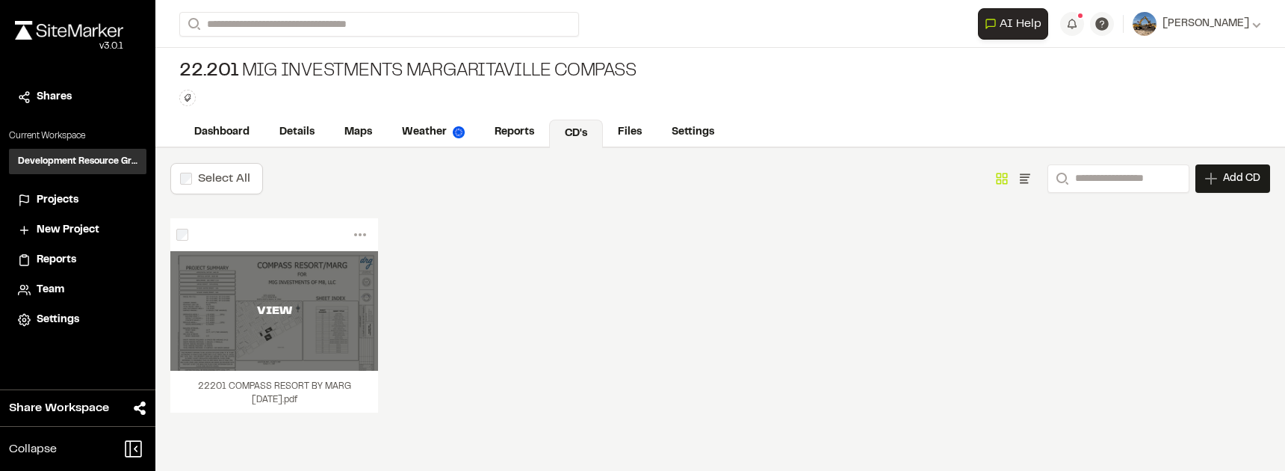
click at [318, 276] on div "VIEW" at bounding box center [274, 311] width 208 height 120
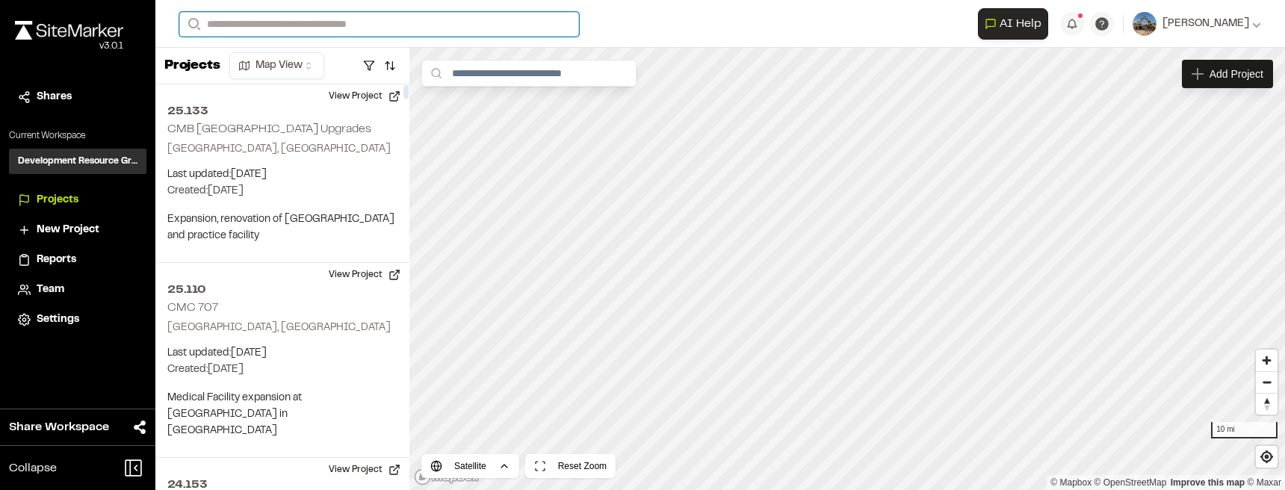
click at [303, 28] on input "Search" at bounding box center [379, 24] width 400 height 25
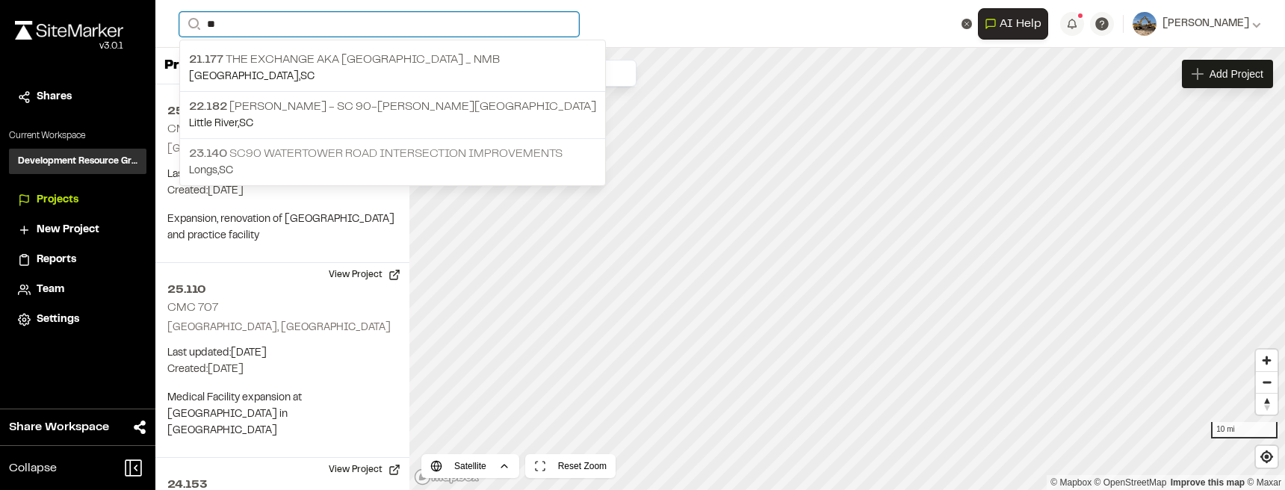
type input "**"
click at [299, 148] on p "23.140 SC90 Watertower Road Intersection Improvements" at bounding box center [392, 154] width 407 height 18
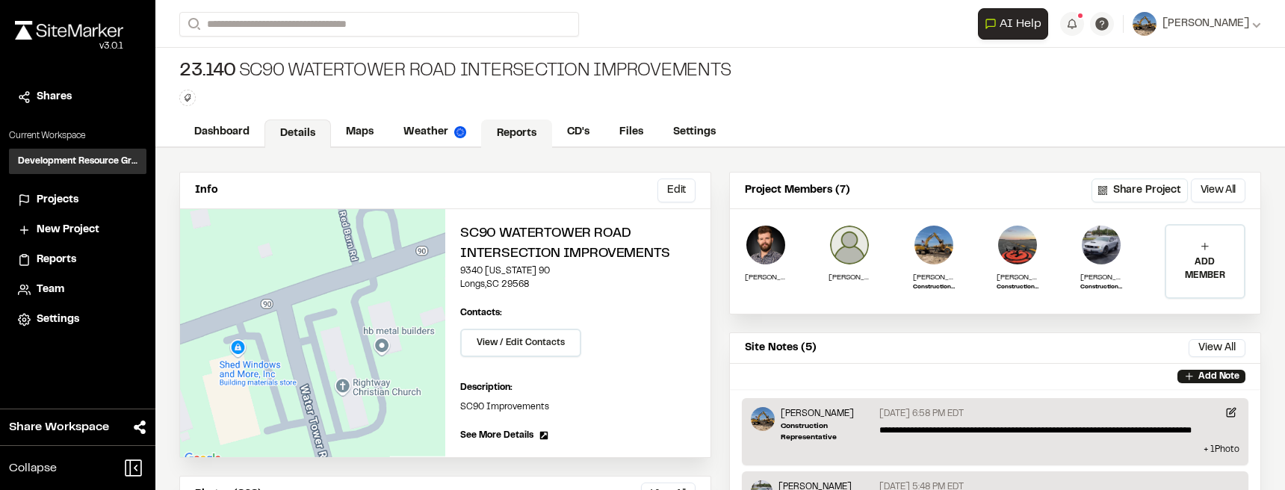
click at [510, 136] on link "Reports" at bounding box center [516, 134] width 71 height 28
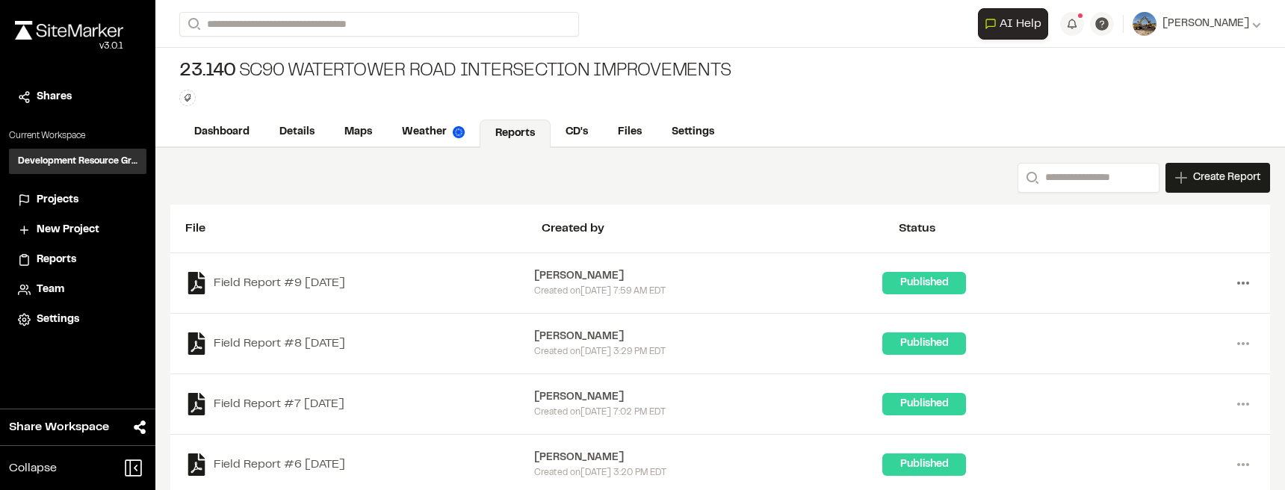
click at [1231, 287] on icon at bounding box center [1243, 283] width 24 height 24
click at [1181, 314] on link "View" at bounding box center [1190, 314] width 130 height 22
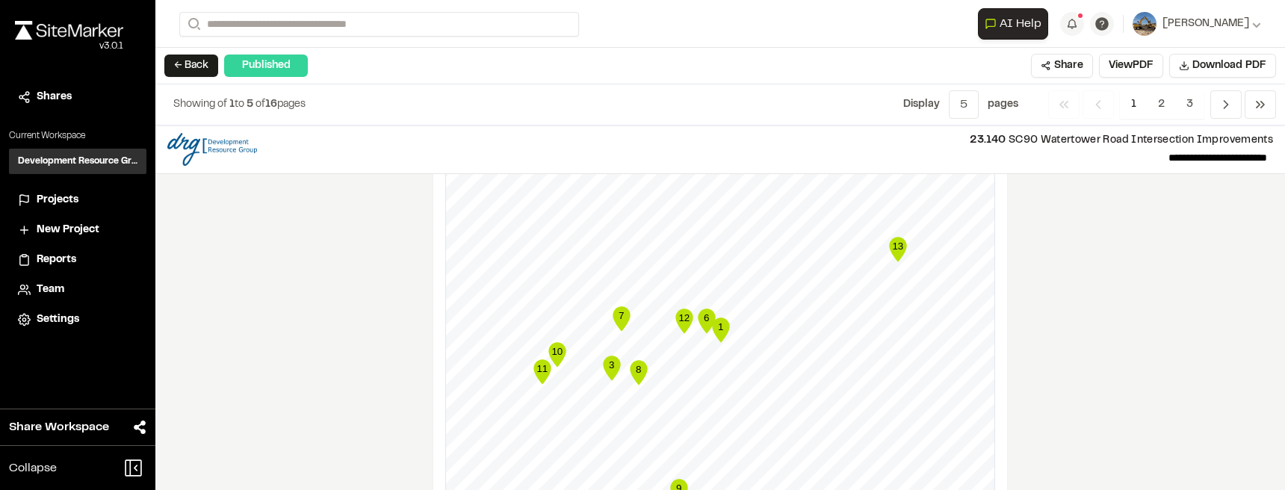
scroll to position [1301, 0]
